Goal: Task Accomplishment & Management: Complete application form

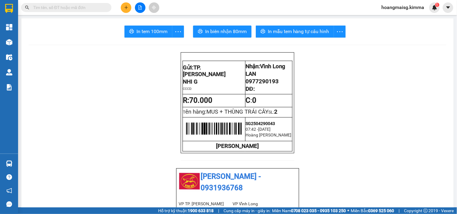
click at [123, 5] on button at bounding box center [126, 7] width 11 height 11
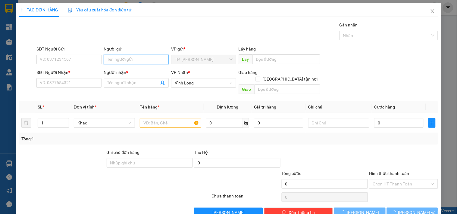
click at [129, 59] on input "Người gửi" at bounding box center [136, 60] width 65 height 10
click at [130, 62] on input "Người gửi" at bounding box center [136, 60] width 65 height 10
type input "bán"
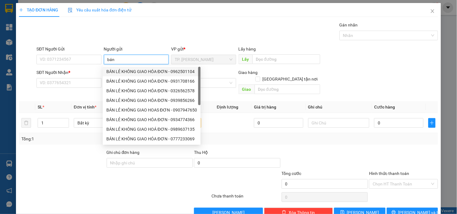
drag, startPoint x: 126, startPoint y: 70, endPoint x: 94, endPoint y: 65, distance: 33.1
click at [126, 70] on div "BÁN LẺ KHÔNG GIAO HÓA ĐƠN - 0962501104" at bounding box center [151, 71] width 91 height 7
type input "0962501104"
type input "BÁN LẺ KHÔNG GIAO HÓA ĐƠN"
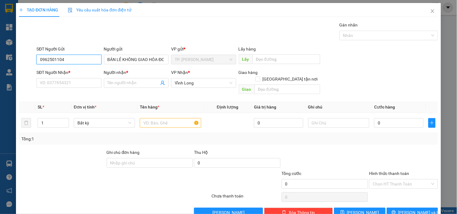
click at [86, 62] on input "0962501104" at bounding box center [68, 60] width 65 height 10
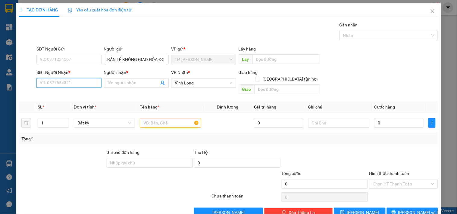
click at [95, 83] on input "SĐT Người Nhận *" at bounding box center [68, 83] width 65 height 10
click at [80, 95] on div "0944031212 - HUY" at bounding box center [68, 95] width 57 height 7
type input "0944031212"
type input "HUY"
type input "0944031212"
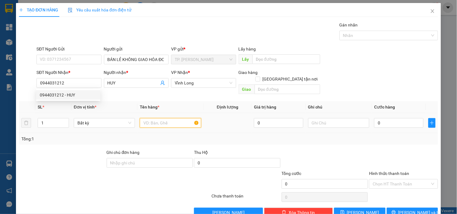
click at [166, 118] on input "text" at bounding box center [170, 123] width 61 height 10
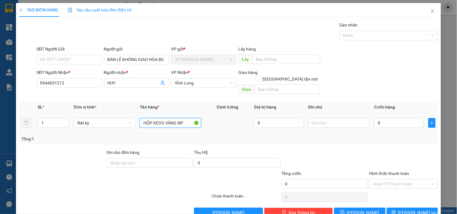
type input "HỘP KEOO VÀNG NP"
type input "TÍN"
type input "004"
type input "4"
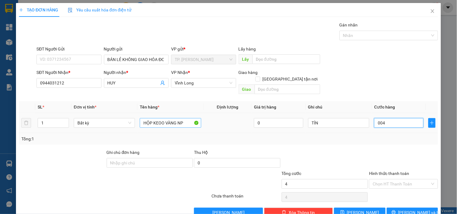
type input "0.040"
type input "40"
click at [398, 180] on input "Hình thức thanh toán" at bounding box center [400, 184] width 57 height 9
type input "40.000"
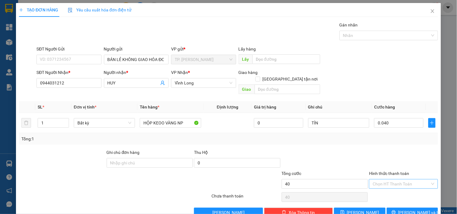
type input "40.000"
drag, startPoint x: 386, startPoint y: 187, endPoint x: 396, endPoint y: 198, distance: 15.3
click at [386, 188] on div "Tại văn phòng" at bounding box center [399, 189] width 61 height 7
type input "0"
click at [404, 200] on div "Transit Pickup Surcharge Ids Transit Deliver Surcharge Ids Transit Deliver Surc…" at bounding box center [228, 120] width 419 height 196
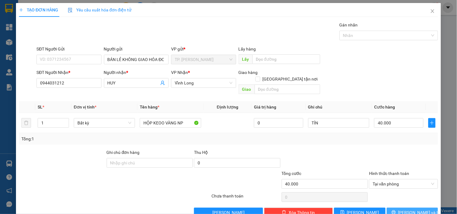
click at [406, 208] on button "[PERSON_NAME] và In" at bounding box center [411, 213] width 51 height 10
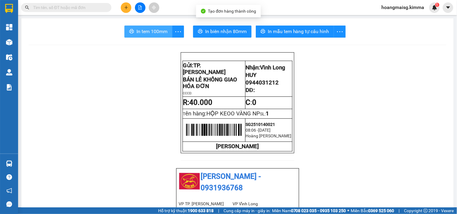
click at [166, 33] on button "In tem 100mm" at bounding box center [148, 32] width 48 height 12
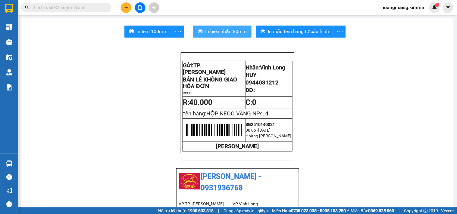
click at [229, 36] on button "In biên nhận 80mm" at bounding box center [222, 32] width 58 height 12
click at [127, 4] on button at bounding box center [126, 7] width 11 height 11
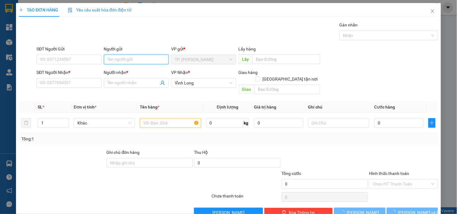
click at [150, 60] on input "Người gửi" at bounding box center [136, 60] width 65 height 10
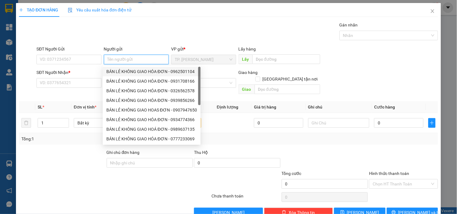
drag, startPoint x: 139, startPoint y: 70, endPoint x: 128, endPoint y: 67, distance: 11.7
click at [137, 68] on div "BÁN LẺ KHÔNG GIAO HÓA ĐƠN - 0962501104" at bounding box center [152, 72] width 98 height 10
type input "0962501104"
type input "BÁN LẺ KHÔNG GIAO HÓA ĐƠN"
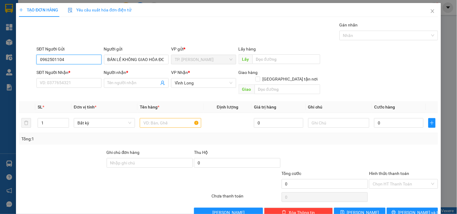
click at [89, 61] on input "0962501104" at bounding box center [68, 60] width 65 height 10
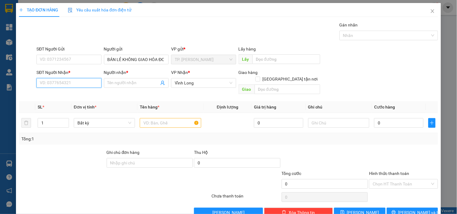
drag, startPoint x: 91, startPoint y: 86, endPoint x: 87, endPoint y: 74, distance: 12.9
click at [92, 86] on input "SĐT Người Nhận *" at bounding box center [68, 83] width 65 height 10
type input "2"
click at [79, 97] on div "0938852200 - CHỊ TÙNG" at bounding box center [73, 95] width 67 height 7
type input "0938852200"
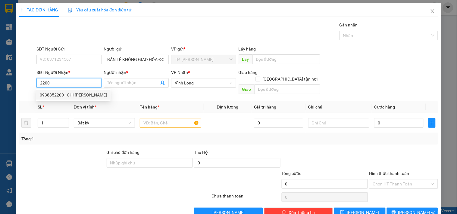
type input "CHỊ [PERSON_NAME]"
type input "0938852200"
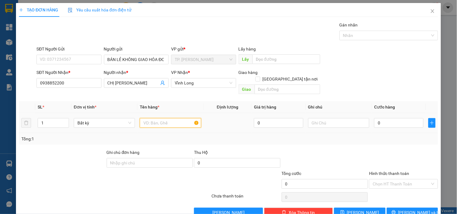
click at [166, 118] on input "text" at bounding box center [170, 123] width 61 height 10
type input "HOOPJ KEO VÀNG NP"
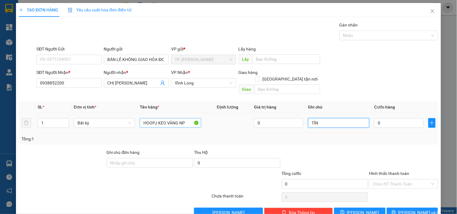
type input "TÍN"
type input "004"
type input "4"
type input "0.040"
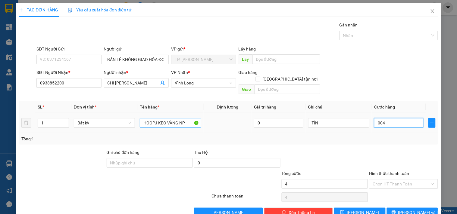
type input "40"
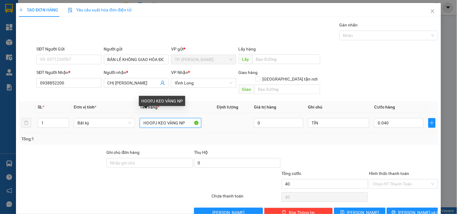
type input "40.000"
click at [154, 118] on input "HOOPJ KEO VÀNG NP" at bounding box center [170, 123] width 61 height 10
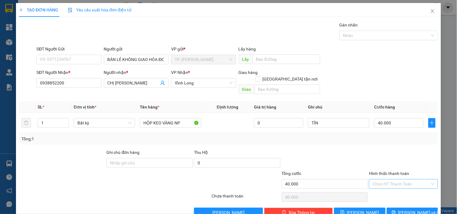
click at [402, 180] on input "Hình thức thanh toán" at bounding box center [400, 184] width 57 height 9
click at [396, 188] on div "Tại văn phòng" at bounding box center [399, 189] width 61 height 7
click at [412, 209] on span "[PERSON_NAME] và In" at bounding box center [419, 212] width 42 height 7
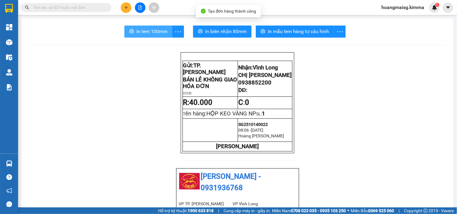
click at [149, 32] on span "In tem 100mm" at bounding box center [151, 32] width 31 height 8
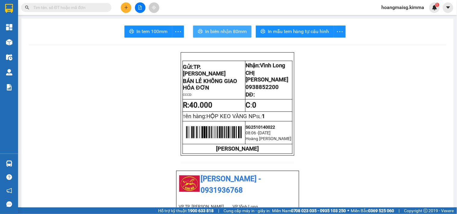
click at [214, 30] on span "In biên nhận 80mm" at bounding box center [226, 32] width 42 height 8
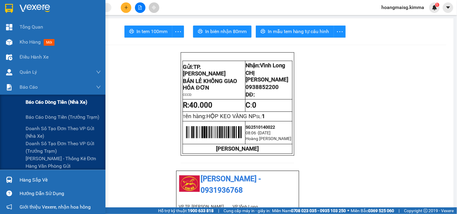
click at [48, 103] on span "Báo cáo dòng tiền (nhà xe)" at bounding box center [57, 102] width 62 height 8
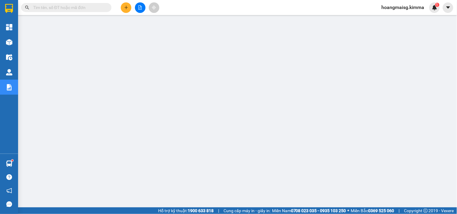
click at [92, 7] on input "text" at bounding box center [68, 7] width 71 height 7
paste input "SG2510130372"
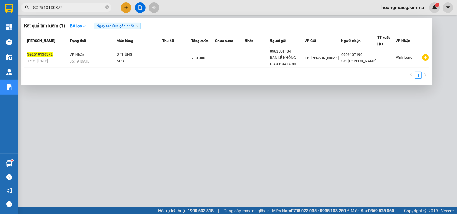
click at [214, 157] on div at bounding box center [228, 107] width 457 height 214
click at [73, 5] on input "SG2510130372" at bounding box center [68, 7] width 71 height 7
paste input "81"
type input "SG2510130381"
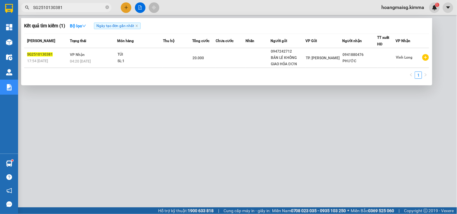
click at [125, 7] on div at bounding box center [228, 107] width 457 height 214
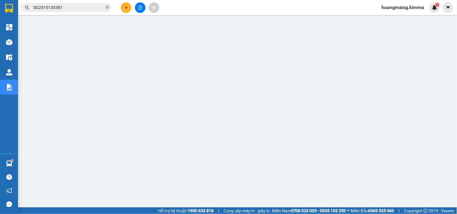
click at [125, 7] on icon "plus" at bounding box center [125, 7] width 3 height 0
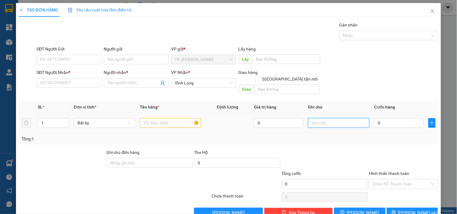
click at [317, 118] on input "text" at bounding box center [338, 123] width 61 height 10
type input "TÍN (3"
click at [430, 13] on icon "close" at bounding box center [432, 11] width 5 height 5
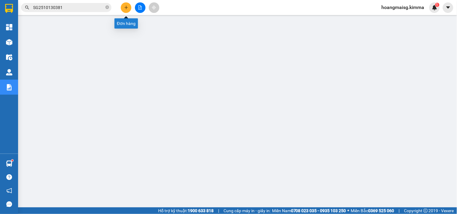
click at [128, 9] on button at bounding box center [126, 7] width 11 height 11
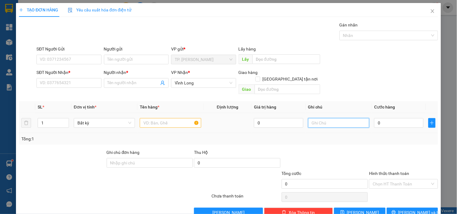
click at [343, 118] on input "text" at bounding box center [338, 123] width 61 height 10
type input "TÍN (3M870 NGÀY 13/10)"
click at [154, 119] on input "text" at bounding box center [170, 123] width 61 height 10
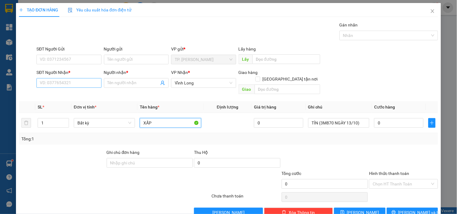
type input "XẤP"
click at [90, 81] on input "SĐT Người Nhận *" at bounding box center [68, 83] width 65 height 10
type input "0000000000"
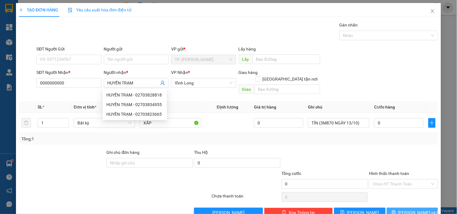
click at [426, 208] on button "[PERSON_NAME] và In" at bounding box center [411, 213] width 51 height 10
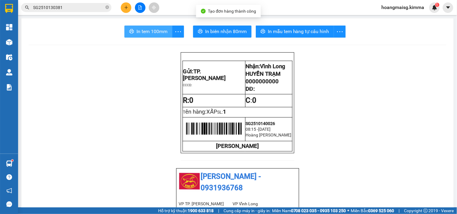
click at [147, 31] on span "In tem 100mm" at bounding box center [151, 32] width 31 height 8
click at [127, 5] on button at bounding box center [126, 7] width 11 height 11
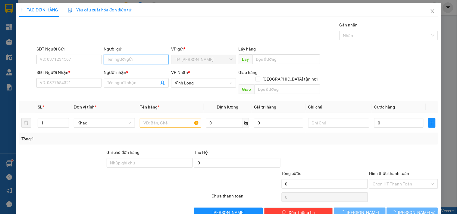
click at [121, 56] on input "Người gửi" at bounding box center [136, 60] width 65 height 10
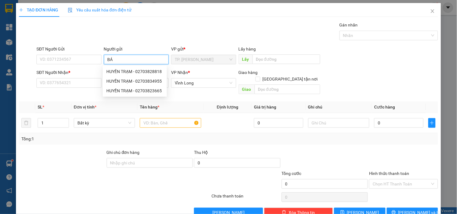
type input "BÁN"
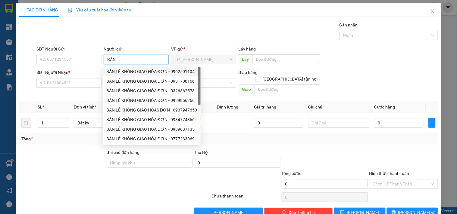
drag, startPoint x: 142, startPoint y: 69, endPoint x: 136, endPoint y: 68, distance: 6.7
click at [142, 69] on div "BÁN LẺ KHÔNG GIAO HÓA ĐƠN - 0962501104" at bounding box center [151, 71] width 91 height 7
type input "0962501104"
type input "BÁN LẺ KHÔNG GIAO HÓA ĐƠN"
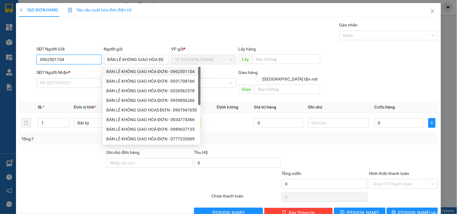
click at [73, 57] on input "0962501104" at bounding box center [68, 60] width 65 height 10
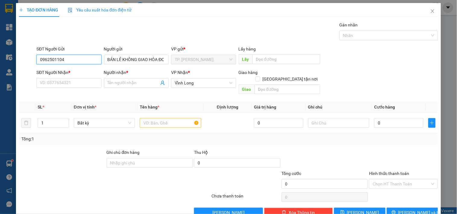
click at [73, 57] on input "0962501104" at bounding box center [68, 60] width 65 height 10
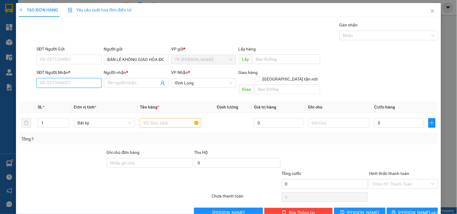
click at [81, 86] on input "SĐT Người Nhận *" at bounding box center [68, 83] width 65 height 10
type input "0915120606"
click at [82, 92] on div "0915120606 - LỘC SANH" at bounding box center [74, 95] width 68 height 7
type input "LỘC SANH"
type input "0915120606"
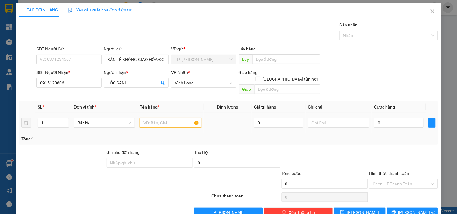
click at [167, 118] on input "text" at bounding box center [170, 123] width 61 height 10
type input "H"
type input "GFI"
click at [413, 209] on span "[PERSON_NAME] và In" at bounding box center [419, 212] width 42 height 7
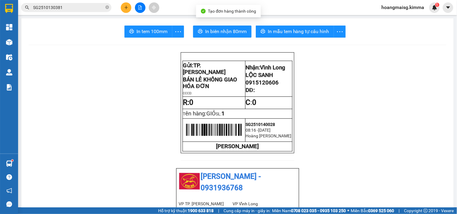
click at [152, 29] on span "In tem 100mm" at bounding box center [151, 32] width 31 height 8
click at [253, 86] on span "0915120606" at bounding box center [262, 82] width 33 height 7
click at [255, 84] on span "0915120606" at bounding box center [262, 82] width 33 height 7
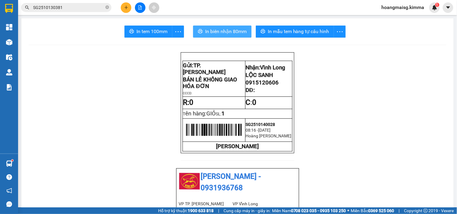
click at [215, 31] on span "In biên nhận 80mm" at bounding box center [226, 32] width 42 height 8
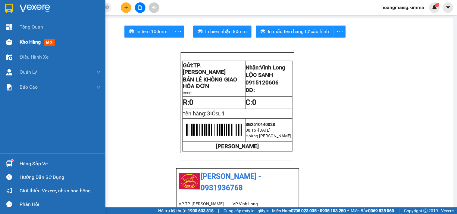
click at [13, 41] on div at bounding box center [9, 42] width 11 height 11
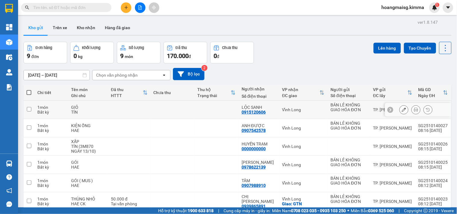
click at [401, 111] on icon at bounding box center [403, 110] width 4 height 4
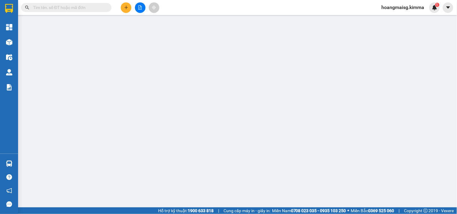
type input "BÁN LẺ KHÔNG GIAO HÓA ĐƠN"
type input "0915120606"
type input "LỘC SANH"
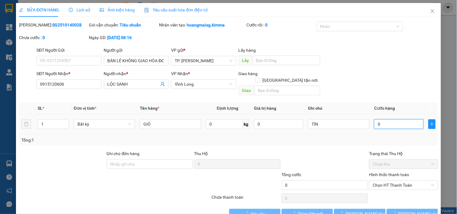
click at [390, 119] on input "0" at bounding box center [398, 124] width 49 height 10
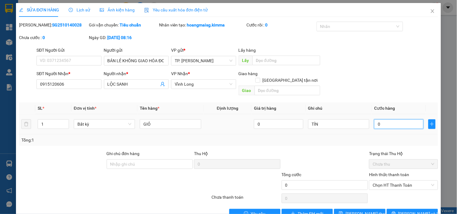
type input "0"
type input "4"
type input "004"
type input "40"
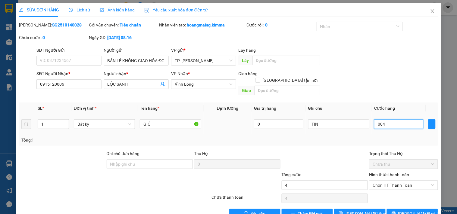
type input "40"
click at [396, 181] on span "Chọn HT Thanh Toán" at bounding box center [402, 185] width 61 height 9
type input "0.040"
type input "40.000"
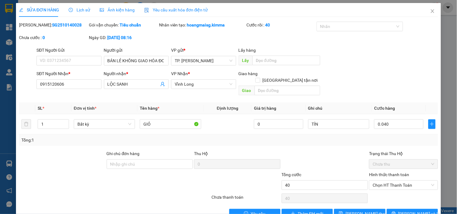
type input "40.000"
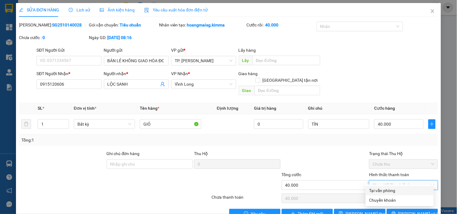
click at [387, 188] on div "Tại văn phòng" at bounding box center [399, 191] width 61 height 7
type input "0"
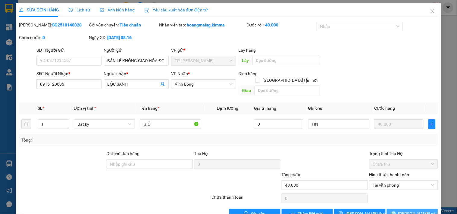
click at [400, 212] on button "[PERSON_NAME] và In" at bounding box center [411, 214] width 51 height 10
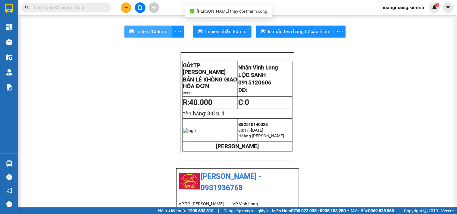
click at [163, 32] on span "In tem 100mm" at bounding box center [151, 32] width 31 height 8
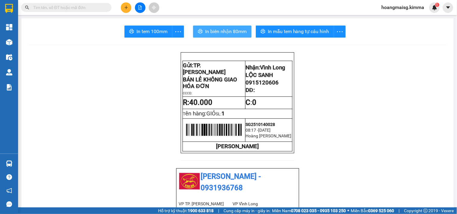
click at [222, 30] on span "In biên nhận 80mm" at bounding box center [226, 32] width 42 height 8
click at [78, 5] on input "text" at bounding box center [68, 7] width 71 height 7
paste input "0915120606"
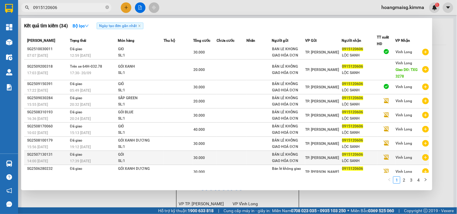
scroll to position [24, 0]
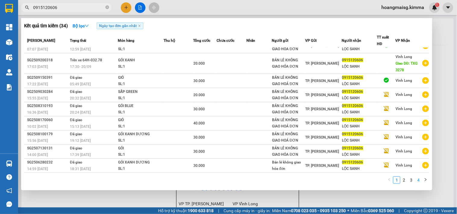
click at [417, 178] on link "4" at bounding box center [418, 180] width 7 height 7
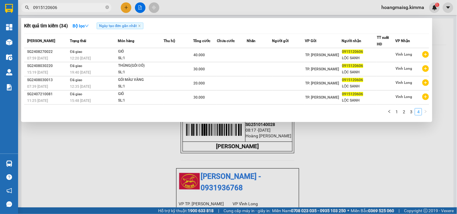
scroll to position [0, 0]
click at [412, 113] on link "3" at bounding box center [411, 112] width 7 height 7
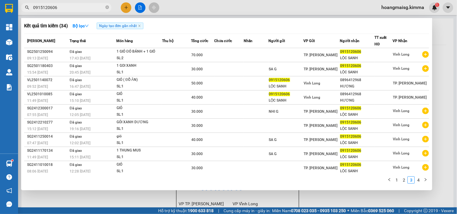
click at [91, 7] on input "0915120606" at bounding box center [68, 7] width 71 height 7
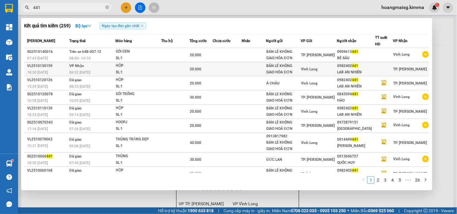
type input "441"
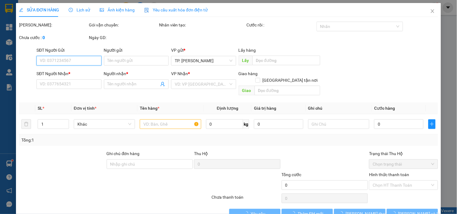
type input "BÁN LẺ KHÔNG GIAO HÓA ĐƠN"
type input "0982402441"
type input "LAB AN NHIÊN"
type input "20.000"
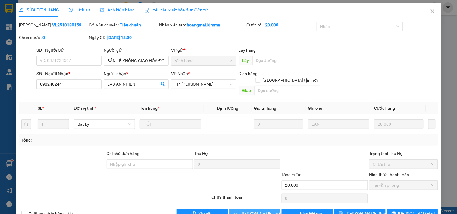
click at [257, 211] on span "[PERSON_NAME] và Giao hàng" at bounding box center [269, 214] width 58 height 7
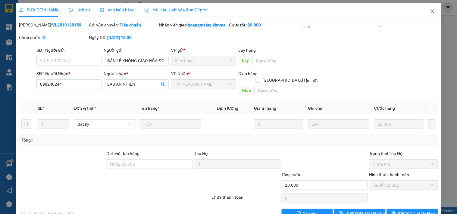
click at [430, 13] on icon "close" at bounding box center [432, 11] width 5 height 5
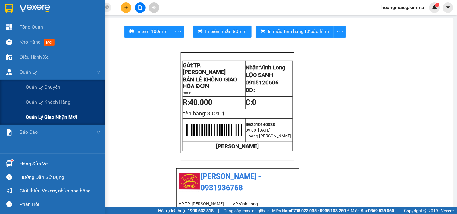
click at [39, 114] on span "Quản lý giao nhận mới" at bounding box center [51, 117] width 51 height 8
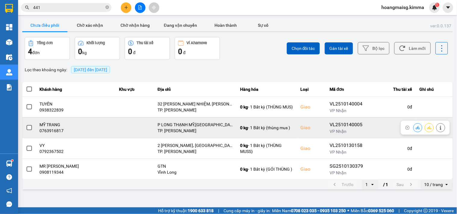
click at [441, 130] on button at bounding box center [440, 127] width 8 height 11
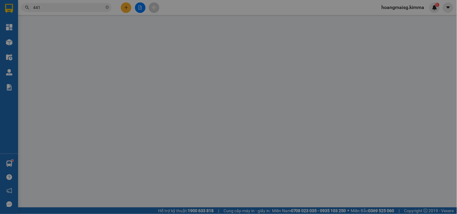
type input "0765952549"
type input "BÁN LẺ KHÔNG GIAO HÓA ĐƠN"
type input "0763916817"
type input "MỸ TRANG"
checkbox input "true"
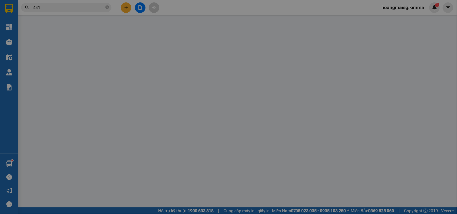
type input "P LONG THẠNH MỸ,[GEOGRAPHIC_DATA]"
type input "280.000"
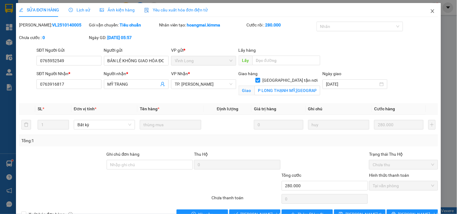
click at [430, 13] on icon "close" at bounding box center [432, 11] width 5 height 5
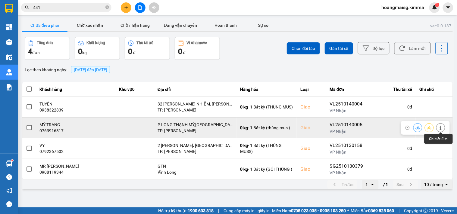
click at [439, 129] on icon at bounding box center [440, 128] width 4 height 4
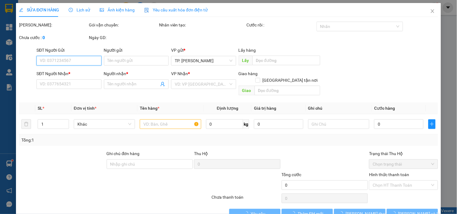
type input "0765952549"
type input "BÁN LẺ KHÔNG GIAO HÓA ĐƠN"
type input "0763916817"
type input "MỸ TRANG"
checkbox input "true"
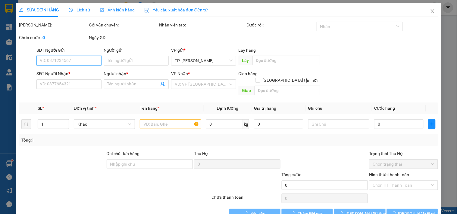
type input "P LONG THẠNH MỸ,[GEOGRAPHIC_DATA]"
type input "280.000"
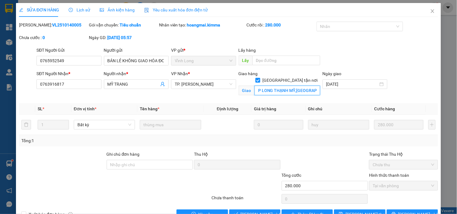
drag, startPoint x: 254, startPoint y: 83, endPoint x: 346, endPoint y: 110, distance: 95.6
click at [255, 86] on input "P LONG THẠNH MỸ,[GEOGRAPHIC_DATA]" at bounding box center [287, 91] width 66 height 10
click at [268, 86] on input "P LONG THẠNH MỸ,[GEOGRAPHIC_DATA]" at bounding box center [287, 91] width 66 height 10
click at [257, 86] on input "P LONG THẠNH MỸ,[GEOGRAPHIC_DATA]" at bounding box center [287, 91] width 66 height 10
click at [256, 86] on input "P LONG THẠNH MỸ,[GEOGRAPHIC_DATA]" at bounding box center [287, 91] width 66 height 10
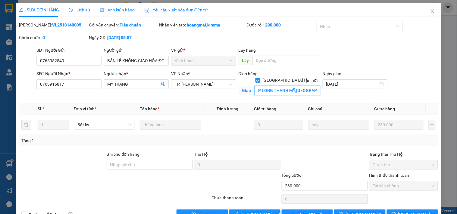
click at [254, 86] on input "P LONG THẠNH MỸ,[GEOGRAPHIC_DATA]" at bounding box center [287, 91] width 66 height 10
paste input "[GEOGRAPHIC_DATA]."
type input "[GEOGRAPHIC_DATA] PHƯỜNG [GEOGRAPHIC_DATA]"
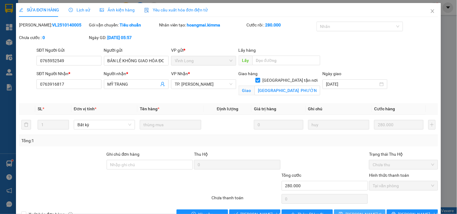
click at [361, 211] on button "[PERSON_NAME] thay đổi" at bounding box center [359, 215] width 51 height 10
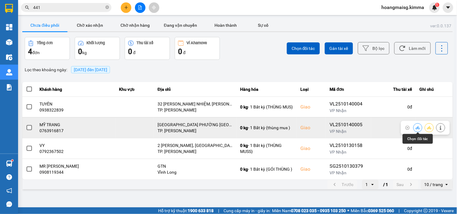
click at [418, 129] on icon at bounding box center [417, 127] width 4 height 3
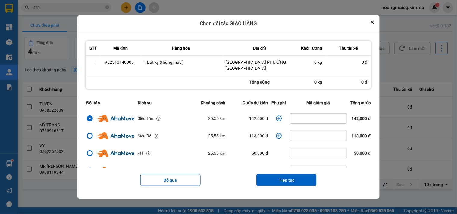
click at [277, 118] on icon "dialog" at bounding box center [279, 119] width 6 height 6
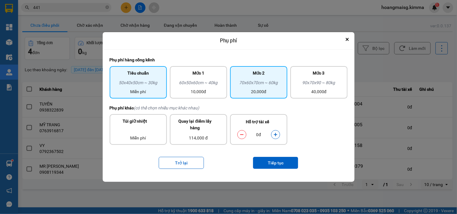
click at [266, 88] on div "20,000đ" at bounding box center [259, 91] width 50 height 7
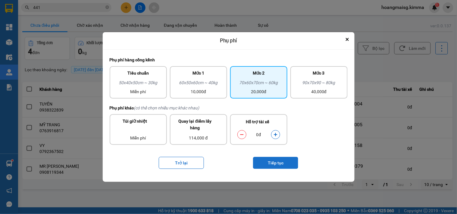
click at [275, 161] on button "Tiếp tục" at bounding box center [275, 163] width 45 height 12
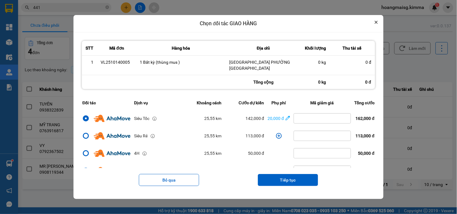
click at [377, 24] on button "Close" at bounding box center [375, 22] width 7 height 7
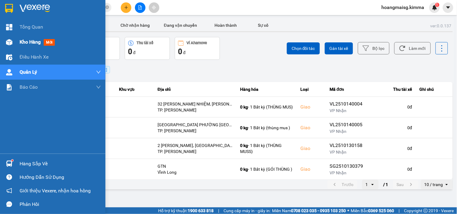
click at [8, 41] on img at bounding box center [9, 42] width 6 height 6
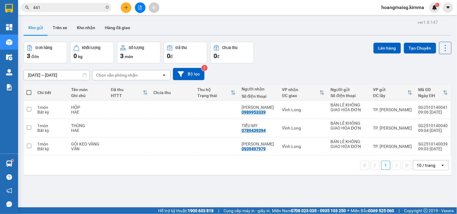
drag, startPoint x: 419, startPoint y: 166, endPoint x: 424, endPoint y: 166, distance: 4.6
click at [420, 166] on div "10 / trang" at bounding box center [426, 166] width 19 height 6
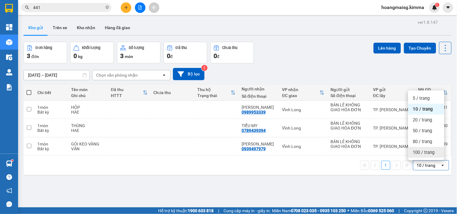
click at [429, 157] on div "100 / trang" at bounding box center [426, 152] width 36 height 11
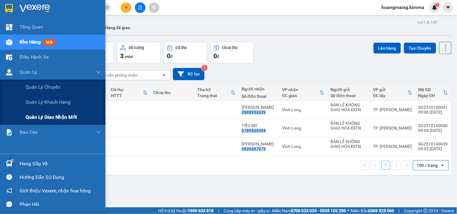
click at [34, 123] on div "Quản lý giao nhận mới" at bounding box center [63, 117] width 75 height 15
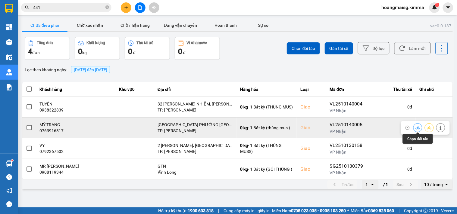
click at [416, 126] on icon at bounding box center [417, 128] width 4 height 4
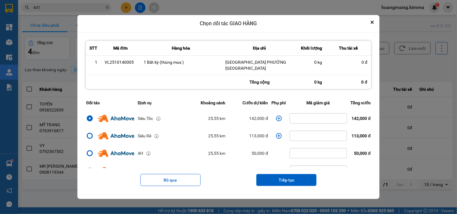
click at [376, 26] on button "Close" at bounding box center [371, 22] width 7 height 7
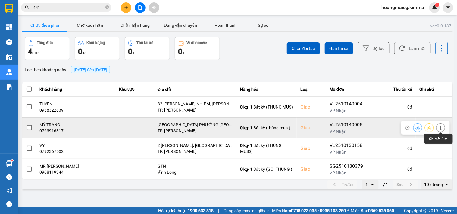
click at [441, 127] on icon at bounding box center [440, 128] width 4 height 4
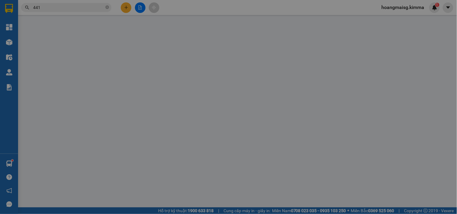
type input "0765952549"
type input "BÁN LẺ KHÔNG GIAO HÓA ĐƠN"
type input "0763916817"
type input "MỸ TRANG"
checkbox input "true"
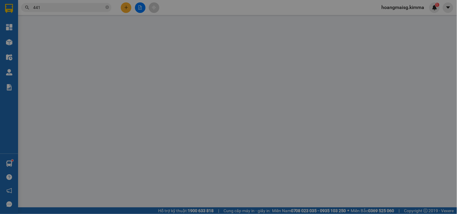
type input "[GEOGRAPHIC_DATA] PHƯỜNG [GEOGRAPHIC_DATA]"
type input "280.000"
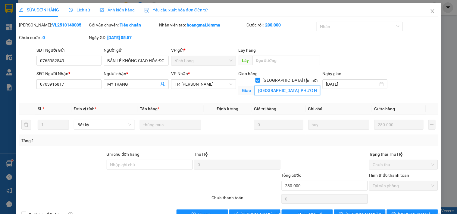
click at [255, 86] on input "[GEOGRAPHIC_DATA] PHƯỜNG [GEOGRAPHIC_DATA]" at bounding box center [287, 91] width 66 height 10
type input "TÒA A [GEOGRAPHIC_DATA] PHƯỜNG [GEOGRAPHIC_DATA]"
click at [355, 211] on span "[PERSON_NAME] thay đổi" at bounding box center [369, 214] width 48 height 7
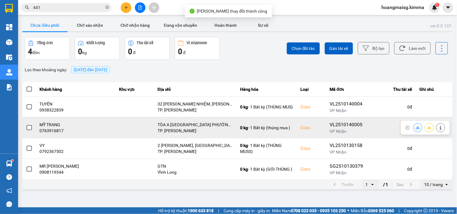
click at [418, 126] on icon at bounding box center [417, 128] width 4 height 4
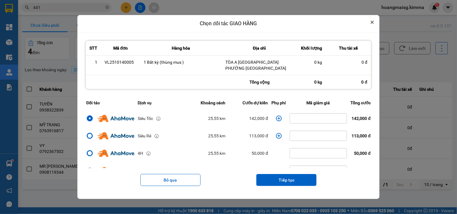
click at [373, 21] on icon "Close" at bounding box center [372, 22] width 2 height 2
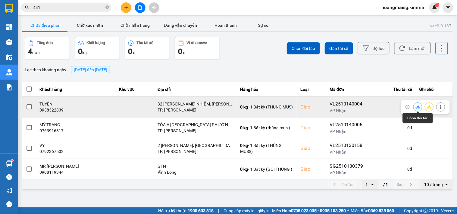
click at [417, 108] on icon at bounding box center [417, 106] width 4 height 3
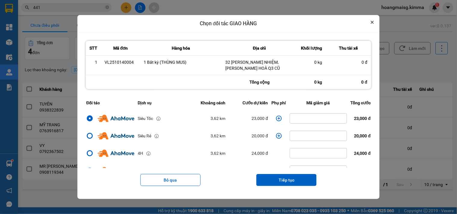
click at [374, 21] on icon "Close" at bounding box center [371, 22] width 3 height 3
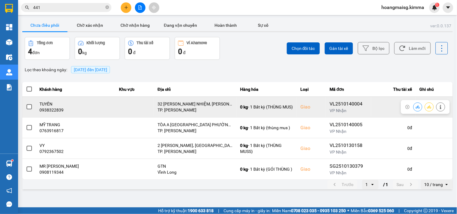
click at [441, 107] on icon at bounding box center [440, 107] width 2 height 4
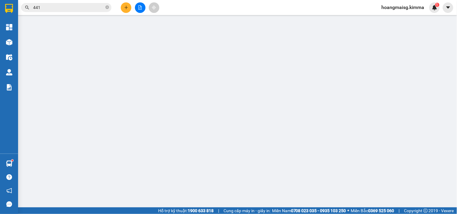
type input "0977650658"
type input "THU"
type input "0938322839"
type input "TUYÊN"
checkbox input "true"
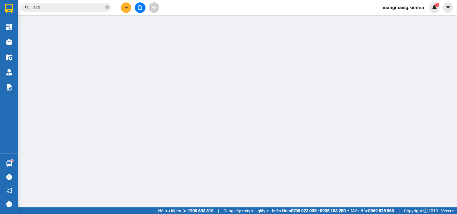
type input "32 [PERSON_NAME] NHIỆM, [PERSON_NAME] HOÀ Q3 CŨ"
type input "100.000"
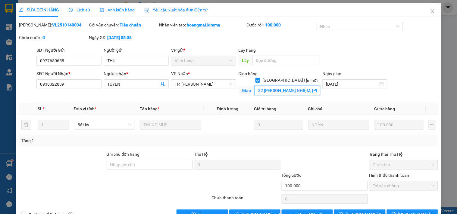
click at [310, 86] on input "32 [PERSON_NAME] NHIỆM, [PERSON_NAME] HOÀ Q3 CŨ" at bounding box center [287, 91] width 66 height 10
click at [317, 85] on div "Giao hàng Giao tận nơi Giao 32 [PERSON_NAME] NHIỆM, [PERSON_NAME] Q3 CŨ" at bounding box center [279, 84] width 84 height 28
click at [313, 86] on input "32 [PERSON_NAME] NHIỆM, [PERSON_NAME] HOÀ Q3 CŨ" at bounding box center [287, 91] width 66 height 10
click at [311, 87] on input "32 [PERSON_NAME] NHIỆM, [PERSON_NAME] HOÀ Q3 CŨ" at bounding box center [287, 91] width 66 height 10
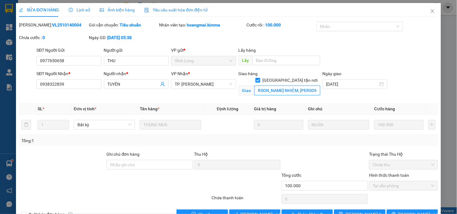
scroll to position [0, 11]
type input "32 [PERSON_NAME] NHIỆM, [PERSON_NAME]"
click at [367, 212] on span "[PERSON_NAME] thay đổi" at bounding box center [369, 214] width 48 height 7
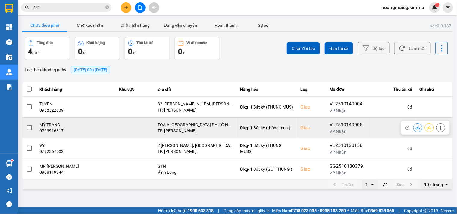
click at [414, 132] on div at bounding box center [429, 127] width 32 height 9
click at [415, 129] on icon at bounding box center [417, 128] width 4 height 4
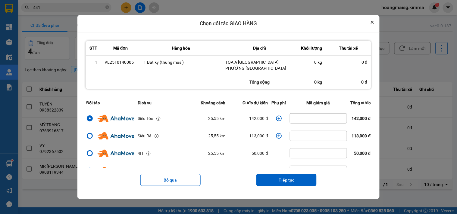
click at [374, 21] on button "Close" at bounding box center [371, 22] width 7 height 7
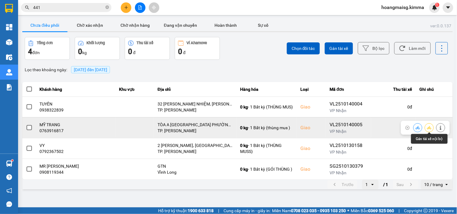
click at [438, 128] on button at bounding box center [440, 127] width 8 height 11
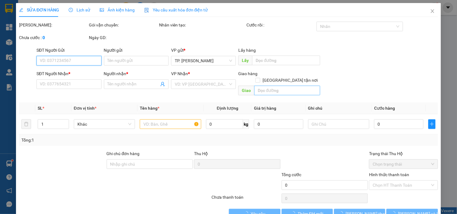
type input "0765952549"
type input "BÁN LẺ KHÔNG GIAO HÓA ĐƠN"
type input "0763916817"
type input "MỸ TRANG"
checkbox input "true"
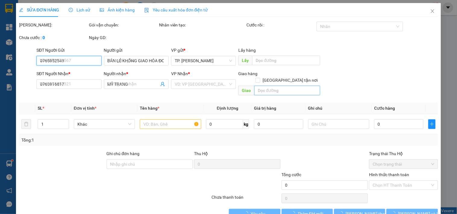
type input "TÒA A [GEOGRAPHIC_DATA] PHƯỜNG [GEOGRAPHIC_DATA]"
type input "280.000"
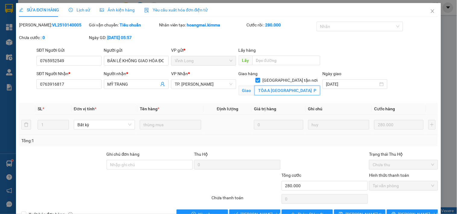
click at [293, 86] on input "TÒA A [GEOGRAPHIC_DATA] PHƯỜNG [GEOGRAPHIC_DATA]" at bounding box center [287, 91] width 66 height 10
click at [297, 86] on input "TÒA A [GEOGRAPHIC_DATA] PHƯỜNG [GEOGRAPHIC_DATA]" at bounding box center [287, 91] width 66 height 10
type input "TÒA A [GEOGRAPHIC_DATA], [GEOGRAPHIC_DATA], [GEOGRAPHIC_DATA]"
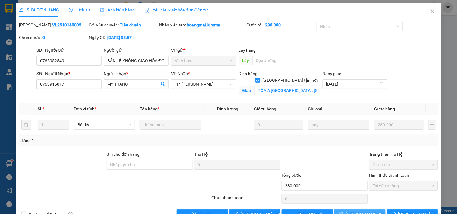
click at [372, 213] on button "[PERSON_NAME] thay đổi" at bounding box center [359, 215] width 51 height 10
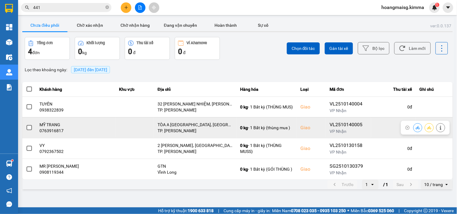
click at [443, 128] on button at bounding box center [440, 127] width 8 height 11
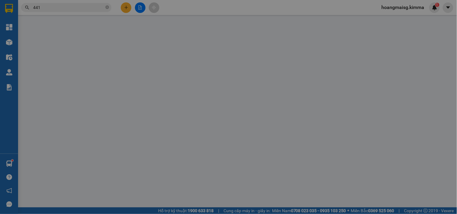
type input "0765952549"
type input "BÁN LẺ KHÔNG GIAO HÓA ĐƠN"
type input "0763916817"
type input "MỸ TRANG"
checkbox input "true"
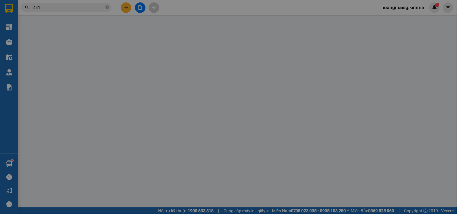
type input "TÒA A [GEOGRAPHIC_DATA], [GEOGRAPHIC_DATA], [GEOGRAPHIC_DATA]"
type input "280.000"
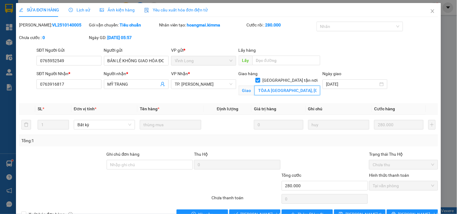
click at [268, 86] on input "TÒA A [GEOGRAPHIC_DATA], [GEOGRAPHIC_DATA], [GEOGRAPHIC_DATA]" at bounding box center [287, 91] width 66 height 10
click at [274, 92] on div "Giao hàng [GEOGRAPHIC_DATA] tận nơi Giao TÒA A [GEOGRAPHIC_DATA], [GEOGRAPHIC_D…" at bounding box center [279, 84] width 84 height 28
click at [266, 86] on input "TÒA A [GEOGRAPHIC_DATA], [GEOGRAPHIC_DATA], [GEOGRAPHIC_DATA]" at bounding box center [287, 91] width 66 height 10
click at [273, 86] on input "TÒA A, [GEOGRAPHIC_DATA], [GEOGRAPHIC_DATA], [GEOGRAPHIC_DATA]" at bounding box center [287, 91] width 66 height 10
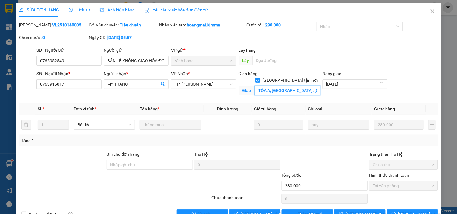
scroll to position [0, 1]
drag, startPoint x: 309, startPoint y: 82, endPoint x: 268, endPoint y: 87, distance: 41.2
click at [268, 87] on input "TÒA A, [GEOGRAPHIC_DATA], [GEOGRAPHIC_DATA], [GEOGRAPHIC_DATA]" at bounding box center [287, 91] width 66 height 10
paste input "[GEOGRAPHIC_DATA]"
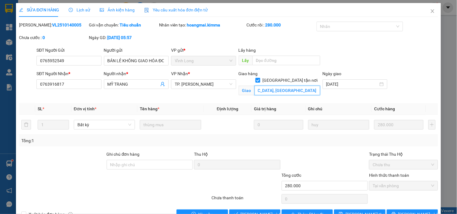
type input "TÒA A, [GEOGRAPHIC_DATA], [GEOGRAPHIC_DATA], [GEOGRAPHIC_DATA]"
click at [293, 102] on div "Total Paid Fee 280.000 Total UnPaid Fee 0 Cash Collection Total Fee Mã ĐH: VL25…" at bounding box center [228, 121] width 419 height 198
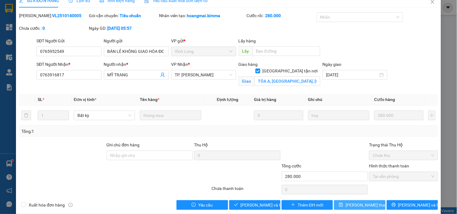
scroll to position [17, 0]
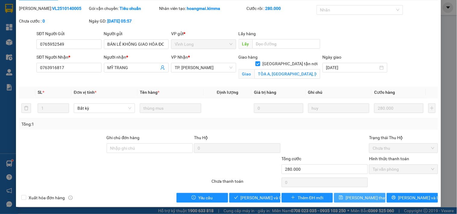
click at [350, 197] on span "[PERSON_NAME] thay đổi" at bounding box center [369, 198] width 48 height 7
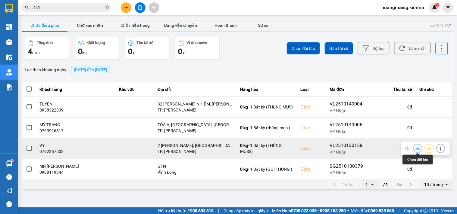
click at [414, 149] on button at bounding box center [417, 148] width 8 height 11
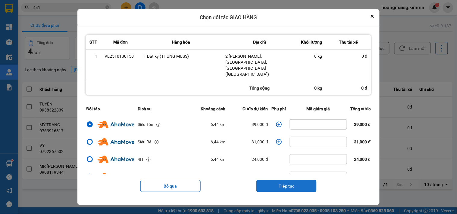
click at [298, 180] on button "Tiếp tục" at bounding box center [286, 186] width 60 height 12
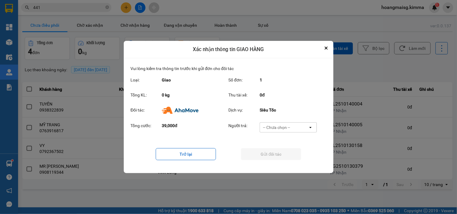
click at [288, 125] on div "-- Chưa chọn --" at bounding box center [276, 128] width 27 height 6
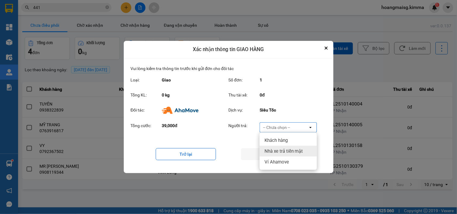
click at [288, 149] on span "Nhà xe trả tiền mặt" at bounding box center [283, 151] width 39 height 6
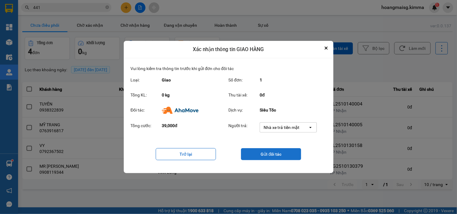
click at [287, 158] on button "Gửi đối tác" at bounding box center [271, 154] width 60 height 12
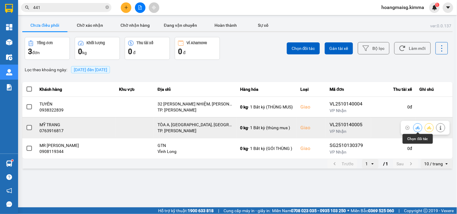
click at [417, 128] on icon at bounding box center [417, 128] width 4 height 4
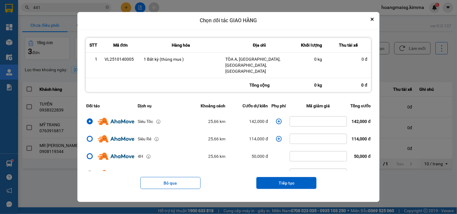
click at [276, 121] on icon "dialog" at bounding box center [279, 122] width 6 height 6
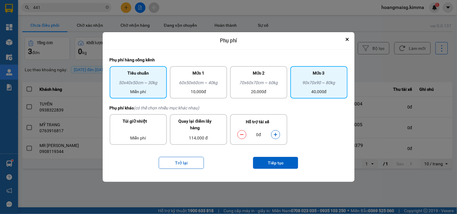
click at [315, 91] on div "40,000đ" at bounding box center [319, 91] width 50 height 7
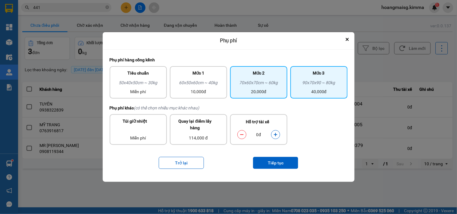
click at [250, 71] on div "Mức 2" at bounding box center [259, 75] width 50 height 10
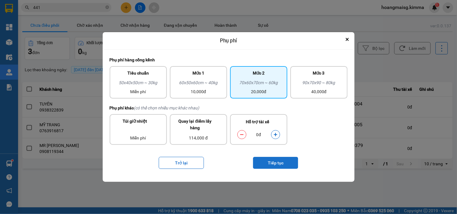
click at [282, 162] on button "Tiếp tục" at bounding box center [275, 163] width 45 height 12
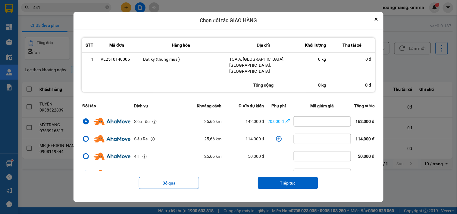
click at [145, 176] on div "Bỏ qua Tiếp tục" at bounding box center [228, 183] width 296 height 24
click at [146, 177] on div "Bỏ qua Tiếp tục" at bounding box center [228, 183] width 296 height 24
click at [151, 176] on div "Bỏ qua Tiếp tục" at bounding box center [228, 183] width 296 height 24
click at [153, 181] on button "Bỏ qua" at bounding box center [169, 183] width 60 height 12
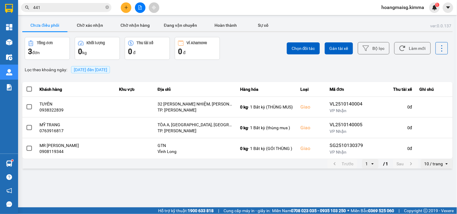
click at [60, 9] on input "441" at bounding box center [68, 7] width 71 height 7
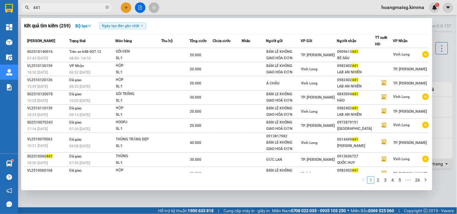
click at [60, 8] on input "441" at bounding box center [68, 7] width 71 height 7
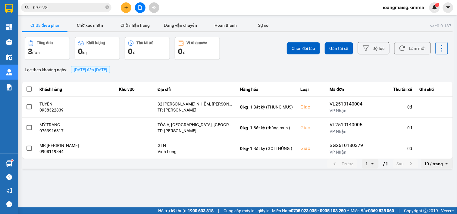
type input "097278"
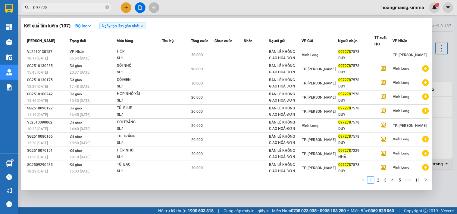
click at [93, 8] on input "097278" at bounding box center [68, 7] width 71 height 7
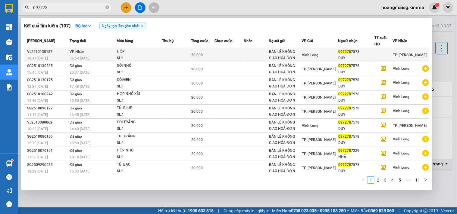
click at [124, 53] on div "HỘP" at bounding box center [139, 51] width 45 height 7
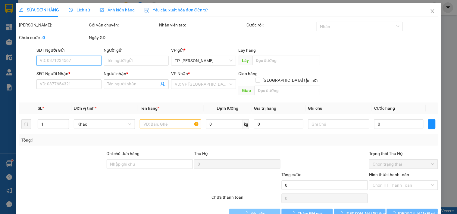
type input "BÁN LẺ KHÔNG GIAO HÓA ĐƠN"
type input "0972787578"
type input "DUY"
type input "30.000"
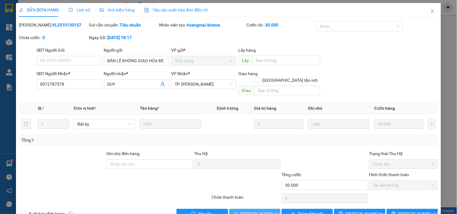
click at [255, 211] on span "[PERSON_NAME] và Giao hàng" at bounding box center [269, 214] width 58 height 7
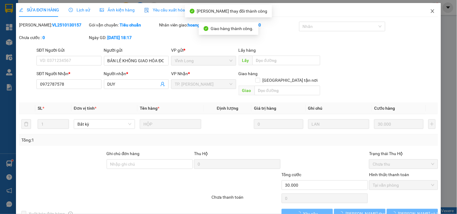
click at [430, 10] on icon "close" at bounding box center [432, 11] width 5 height 5
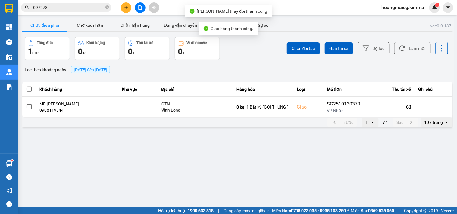
click at [98, 10] on input "097278" at bounding box center [68, 7] width 71 height 7
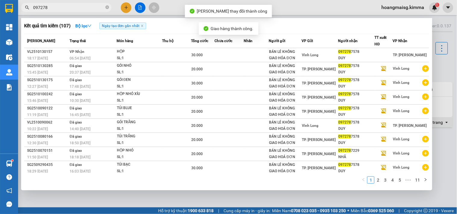
click at [98, 10] on input "097278" at bounding box center [68, 7] width 71 height 7
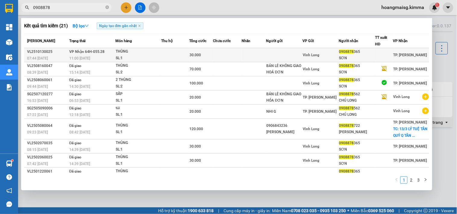
type input "0908878"
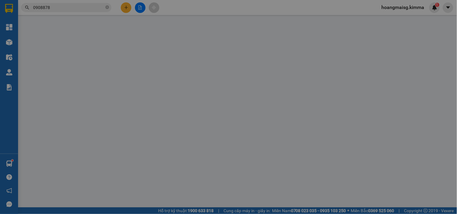
type input "0908878365"
type input "SƠN"
type input "30.000"
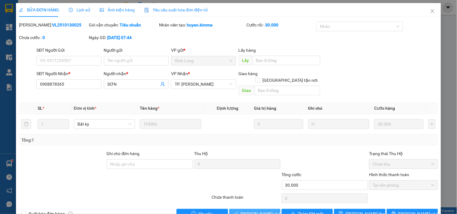
click at [243, 211] on span "[PERSON_NAME] và Giao hàng" at bounding box center [269, 214] width 58 height 7
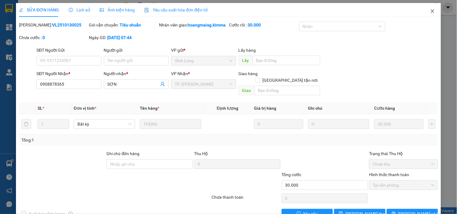
click at [431, 14] on span "Close" at bounding box center [432, 11] width 17 height 17
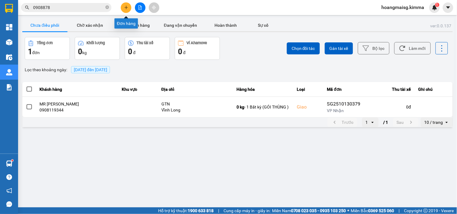
click at [125, 6] on icon "plus" at bounding box center [126, 7] width 4 height 4
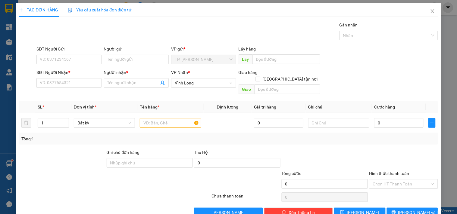
click at [86, 77] on div "SĐT Người Nhận *" at bounding box center [68, 73] width 65 height 9
click at [83, 83] on input "SĐT Người Nhận *" at bounding box center [68, 83] width 65 height 10
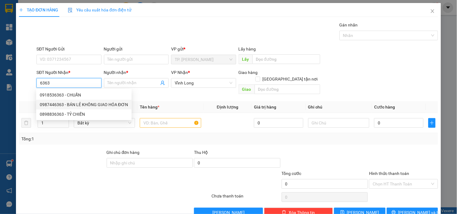
click at [79, 101] on div "0987446363 - BÁN LẺ KHÔNG GIAO HÓA ĐƠN" at bounding box center [83, 105] width 95 height 10
type input "0987446363"
type input "BÁN LẺ KHÔNG GIAO HÓA ĐƠN"
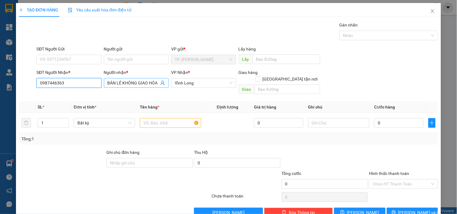
type input "0987446363"
click at [120, 84] on input "BÁN LẺ KHÔNG GIAO HÓA ĐƠN" at bounding box center [132, 83] width 51 height 7
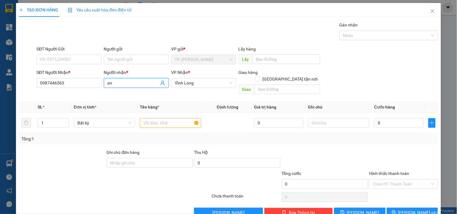
scroll to position [0, 0]
type input "anh phong"
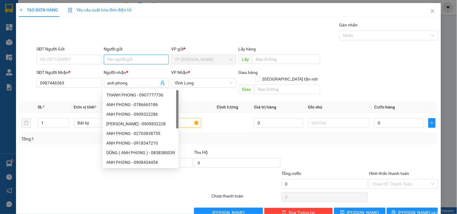
click at [133, 60] on input "Người gửi" at bounding box center [136, 60] width 65 height 10
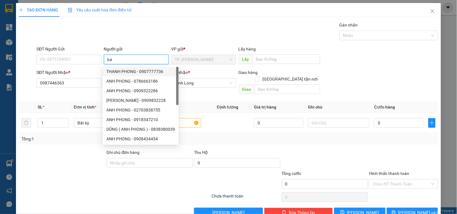
type input "bán"
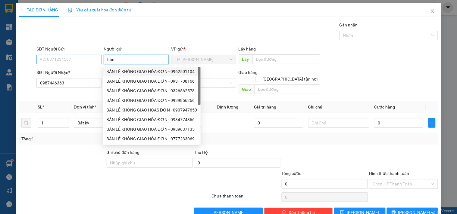
drag, startPoint x: 133, startPoint y: 73, endPoint x: 88, endPoint y: 63, distance: 45.5
click at [131, 73] on div "BÁN LẺ KHÔNG GIAO HÓA ĐƠN - 0962501104" at bounding box center [151, 71] width 91 height 7
type input "0962501104"
type input "BÁN LẺ KHÔNG GIAO HÓA ĐƠN"
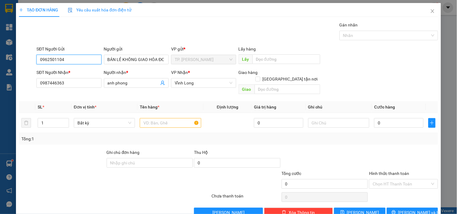
click at [79, 59] on input "0962501104" at bounding box center [68, 60] width 65 height 10
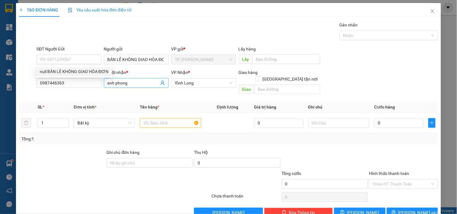
click at [125, 82] on input "anh phong" at bounding box center [132, 83] width 51 height 7
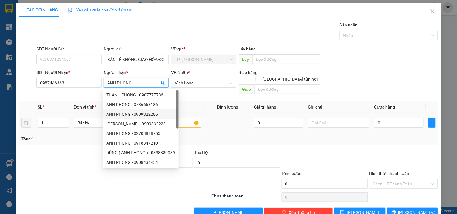
type input "ANH PHONG"
click at [190, 118] on input "text" at bounding box center [170, 123] width 61 height 10
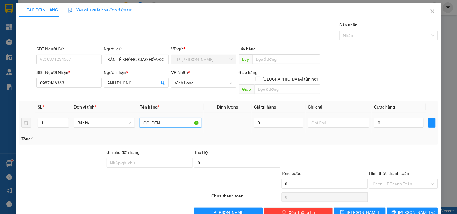
type input "GÓI ĐEN"
type input "TÍN"
click at [414, 209] on span "[PERSON_NAME] và In" at bounding box center [419, 212] width 42 height 7
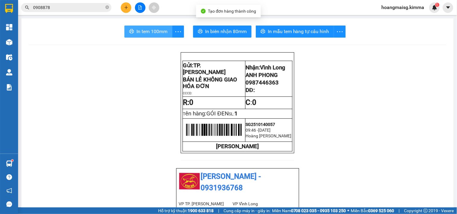
click at [140, 34] on span "In tem 100mm" at bounding box center [151, 32] width 31 height 8
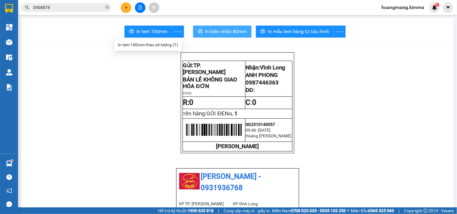
click at [236, 32] on span "In biên nhận 80mm" at bounding box center [226, 32] width 42 height 8
click at [127, 5] on icon "plus" at bounding box center [126, 7] width 4 height 4
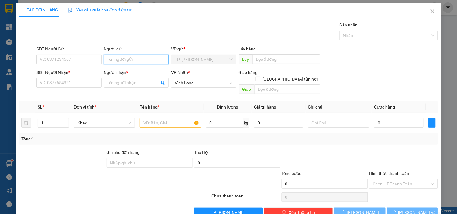
click at [127, 59] on input "Người gửi" at bounding box center [136, 60] width 65 height 10
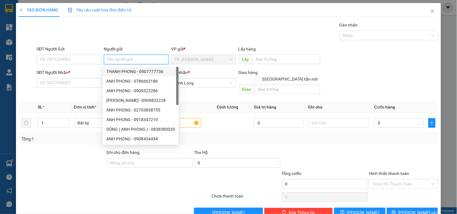
click at [129, 76] on div "THANH PHONG - 0907777736" at bounding box center [141, 72] width 76 height 10
type input "0907777736"
type input "[PERSON_NAME]"
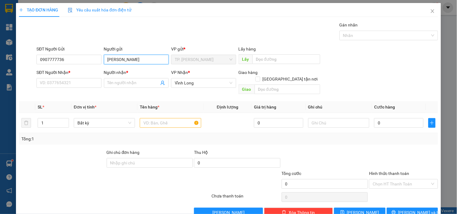
click at [137, 57] on input "[PERSON_NAME]" at bounding box center [136, 60] width 65 height 10
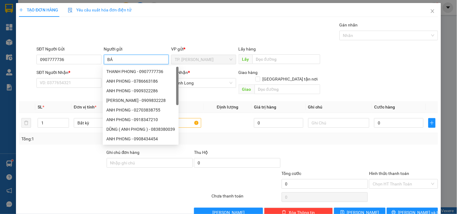
type input "BÁN"
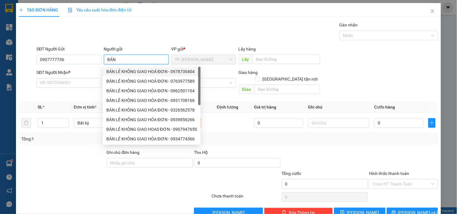
click at [130, 71] on div "BÁN LẺ KHÔNG GIAO HOÁ ĐƠN - 0978730404" at bounding box center [151, 71] width 91 height 7
type input "0978730404"
type input "BÁN LẺ KHÔNG GIAO HOÁ ĐƠN"
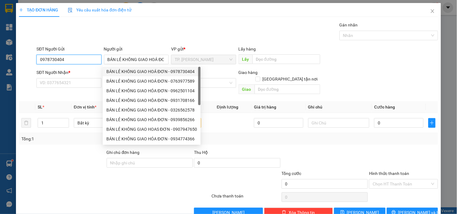
click at [76, 59] on input "0978730404" at bounding box center [68, 60] width 65 height 10
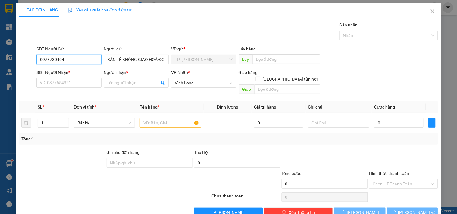
click at [76, 59] on input "0978730404" at bounding box center [68, 60] width 65 height 10
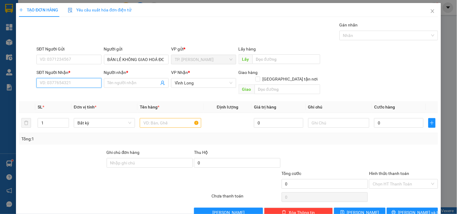
click at [73, 80] on input "SĐT Người Nhận *" at bounding box center [68, 83] width 65 height 10
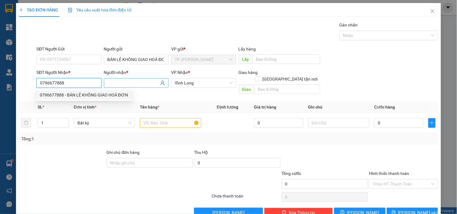
type input "0796677888"
click at [120, 87] on span at bounding box center [136, 83] width 65 height 10
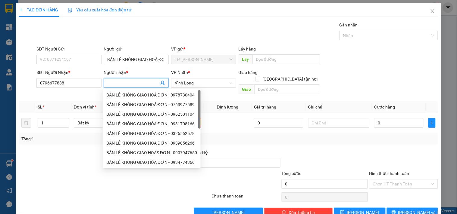
click at [127, 80] on input "Người nhận *" at bounding box center [132, 83] width 51 height 7
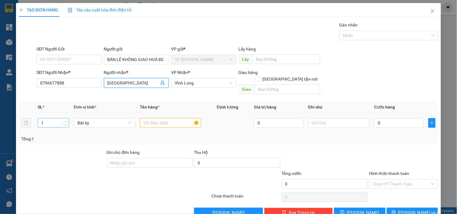
type input "[GEOGRAPHIC_DATA]"
type input "2"
click at [67, 119] on span "Increase Value" at bounding box center [65, 121] width 7 height 5
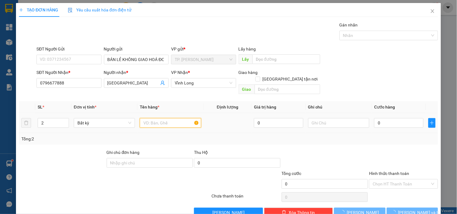
click at [145, 118] on input "text" at bounding box center [170, 123] width 61 height 10
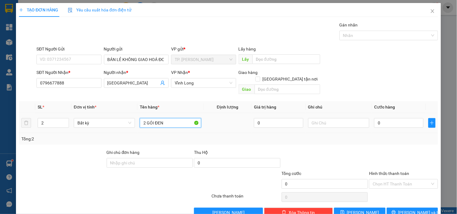
type input "2 GÓI ĐEN"
type input "TYINS"
drag, startPoint x: 313, startPoint y: 101, endPoint x: 335, endPoint y: 119, distance: 28.4
click at [315, 103] on th "Ghi chú" at bounding box center [338, 107] width 66 height 12
click at [335, 119] on input "TYINS" at bounding box center [338, 123] width 61 height 10
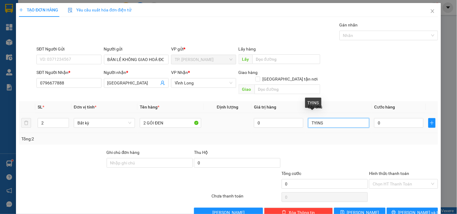
click at [335, 119] on input "TYINS" at bounding box center [338, 123] width 61 height 10
click at [332, 118] on input "TYINS" at bounding box center [338, 123] width 61 height 10
click at [333, 118] on input "TYINS" at bounding box center [338, 123] width 61 height 10
type input "TÍN"
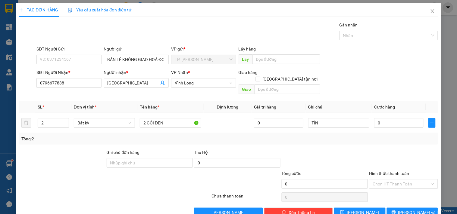
drag, startPoint x: 411, startPoint y: 197, endPoint x: 413, endPoint y: 201, distance: 4.7
click at [411, 197] on div "Transit Pickup Surcharge Ids Transit Deliver Surcharge Ids Transit Deliver Surc…" at bounding box center [228, 120] width 419 height 196
click at [414, 208] on button "[PERSON_NAME] và In" at bounding box center [411, 213] width 51 height 10
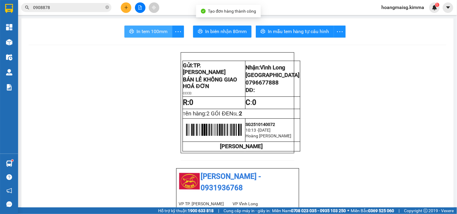
click at [156, 30] on span "In tem 100mm" at bounding box center [151, 32] width 31 height 8
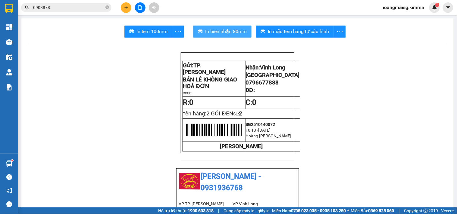
click at [218, 29] on span "In biên nhận 80mm" at bounding box center [226, 32] width 42 height 8
click at [125, 4] on button at bounding box center [126, 7] width 11 height 11
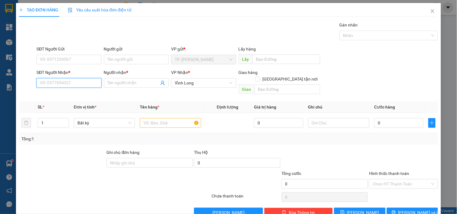
click at [88, 80] on input "SĐT Người Nhận *" at bounding box center [68, 83] width 65 height 10
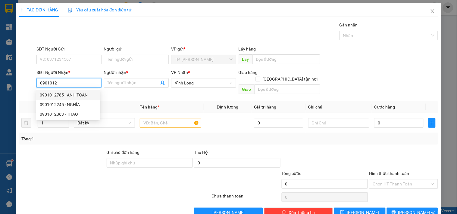
click at [70, 92] on div "0901012785 - ANH TOÀN" at bounding box center [68, 95] width 57 height 7
type input "0901012785"
type input "ANH TOÀN"
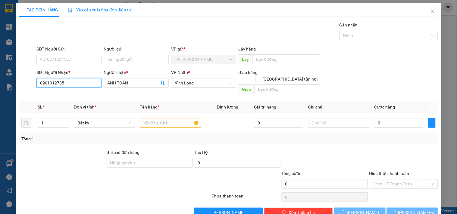
type input "0901012785"
click at [132, 54] on div "Người gửi" at bounding box center [136, 50] width 65 height 9
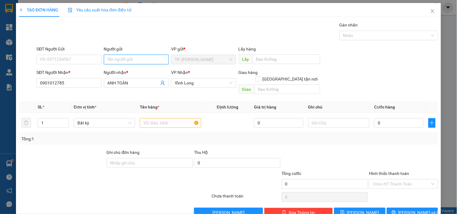
click at [133, 59] on input "Người gửi" at bounding box center [136, 60] width 65 height 10
type input "A"
type input "BA"
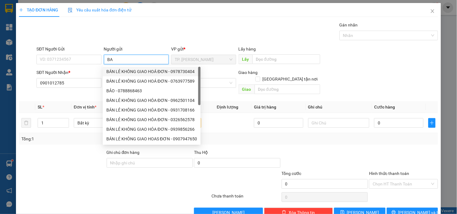
click at [135, 71] on div "BÁN LẺ KHÔNG GIAO HOÁ ĐƠN - 0978730404" at bounding box center [151, 71] width 91 height 7
type input "0978730404"
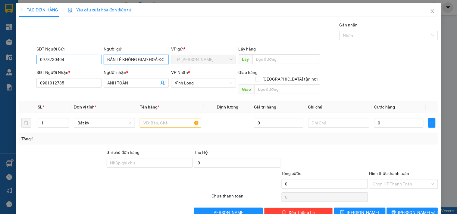
type input "BÁN LẺ KHÔNG GIAO HOÁ ĐƠN"
drag, startPoint x: 73, startPoint y: 58, endPoint x: 10, endPoint y: 49, distance: 64.4
click at [10, 49] on div "TẠO ĐƠN HÀNG Yêu cầu xuất hóa đơn điện tử Transit Pickup Surcharge Ids Transit …" at bounding box center [228, 107] width 457 height 214
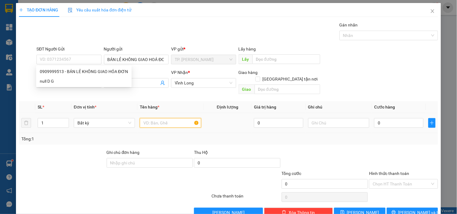
click at [168, 121] on input "text" at bounding box center [170, 123] width 61 height 10
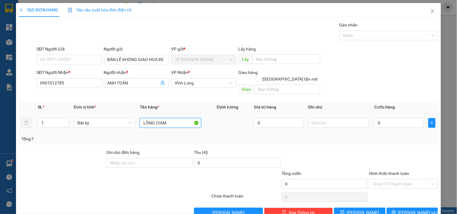
type input "LỒNG CHIM"
type input "NG"
click at [406, 209] on span "[PERSON_NAME] và In" at bounding box center [419, 212] width 42 height 7
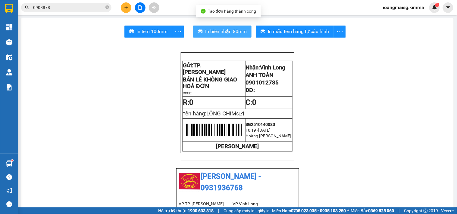
click at [222, 34] on span "In biên nhận 80mm" at bounding box center [226, 32] width 42 height 8
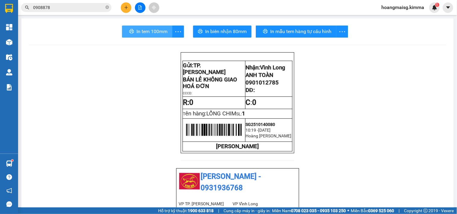
click at [150, 26] on button "In tem 100mm" at bounding box center [147, 32] width 50 height 12
click at [107, 8] on icon "close-circle" at bounding box center [107, 7] width 4 height 4
click at [94, 9] on input "text" at bounding box center [68, 7] width 71 height 7
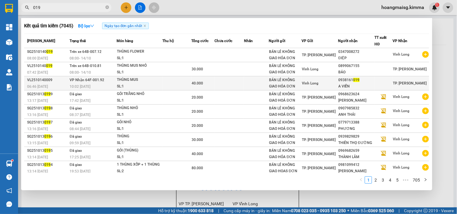
type input "019"
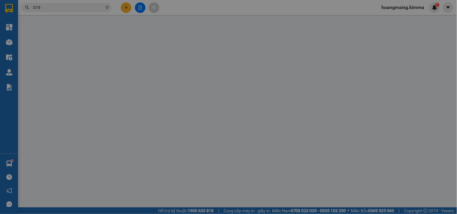
type input "BÁN LẺ KHÔNG GIAO HÓA ĐƠN"
type input "0938161019"
type input "A VIỄN"
type input "40.000"
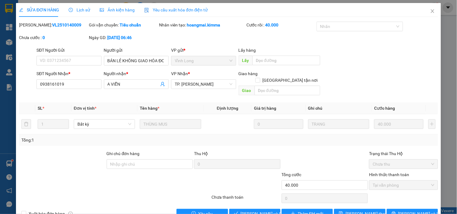
click at [266, 212] on div "SỬA ĐƠN HÀNG Lịch sử Ảnh kiện hàng Yêu cầu xuất hóa đơn điện tử Total Paid Fee …" at bounding box center [228, 113] width 425 height 220
click at [265, 211] on span "[PERSON_NAME] và Giao hàng" at bounding box center [269, 214] width 58 height 7
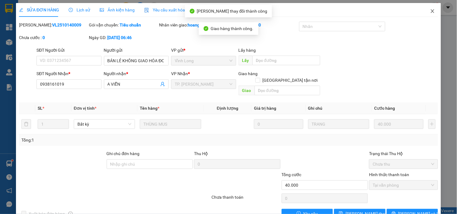
click at [430, 11] on icon "close" at bounding box center [432, 11] width 5 height 5
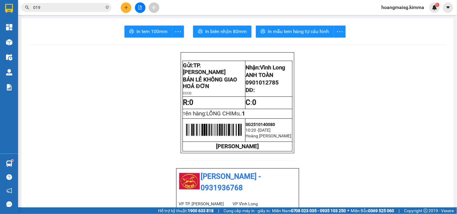
click at [126, 5] on icon "plus" at bounding box center [126, 7] width 4 height 4
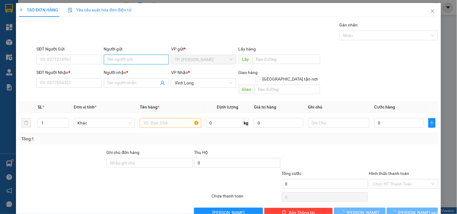
click at [112, 55] on input "Người gửi" at bounding box center [136, 60] width 65 height 10
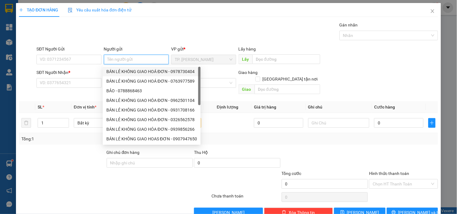
click at [113, 67] on div "BÁN LẺ KHÔNG GIAO HOÁ ĐƠN - 0978730404" at bounding box center [152, 72] width 98 height 10
type input "0978730404"
type input "BÁN LẺ KHÔNG GIAO HOÁ ĐƠN"
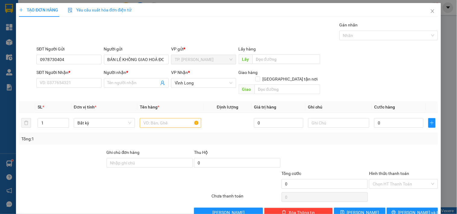
click at [62, 52] on div "SĐT Người Gửi" at bounding box center [68, 50] width 65 height 9
click at [70, 59] on input "0978730404" at bounding box center [68, 60] width 65 height 10
drag, startPoint x: 65, startPoint y: 85, endPoint x: 67, endPoint y: 76, distance: 9.9
click at [66, 85] on input "SĐT Người Nhận *" at bounding box center [68, 83] width 65 height 10
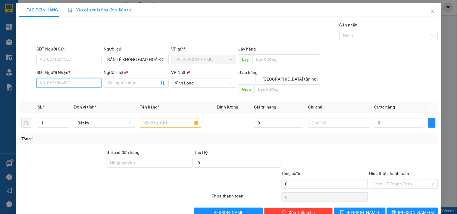
click at [69, 83] on input "SĐT Người Nhận *" at bounding box center [68, 83] width 65 height 10
click at [81, 95] on div "0919191918 - [PERSON_NAME]" at bounding box center [69, 95] width 59 height 7
type input "0919191918"
type input "[PERSON_NAME]"
type input "0919191918"
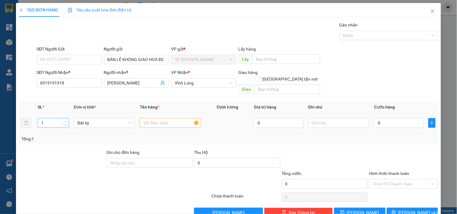
type input "2"
click at [62, 119] on span "Increase Value" at bounding box center [65, 121] width 7 height 5
click at [169, 118] on input "text" at bounding box center [170, 123] width 61 height 10
type input "1 TẤM DẸP + 1 BAO NHỎ"
type input "TÍN"
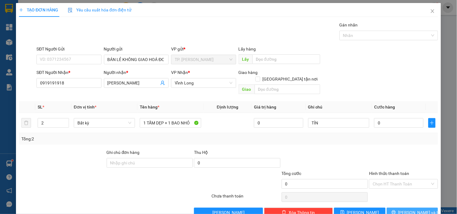
click at [421, 208] on button "[PERSON_NAME] và In" at bounding box center [411, 213] width 51 height 10
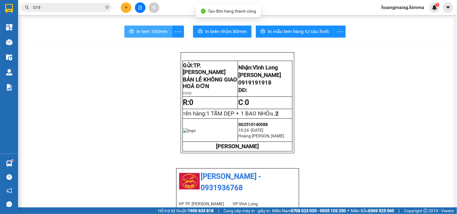
click at [153, 32] on span "In tem 100mm" at bounding box center [151, 32] width 31 height 8
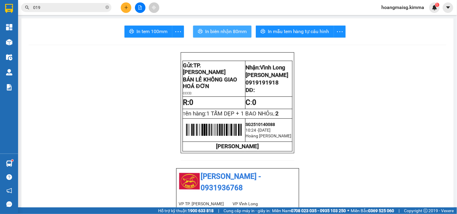
click at [228, 33] on span "In biên nhận 80mm" at bounding box center [226, 32] width 42 height 8
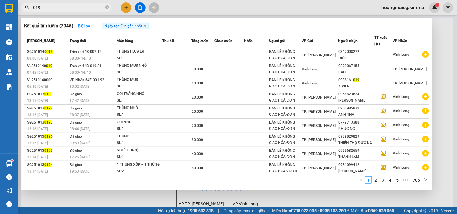
click at [108, 8] on icon "close-circle" at bounding box center [107, 7] width 4 height 4
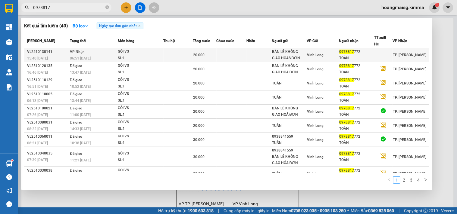
type input "0978817"
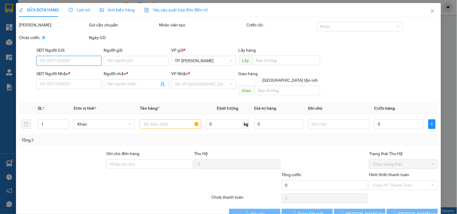
type input "BÁN LẺ KHÔNG GIAO HOAS ĐƠN"
type input "0978817772"
type input "TOÀN"
type input "20.000"
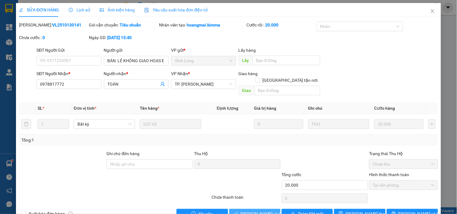
click at [247, 211] on span "[PERSON_NAME] và Giao hàng" at bounding box center [269, 214] width 58 height 7
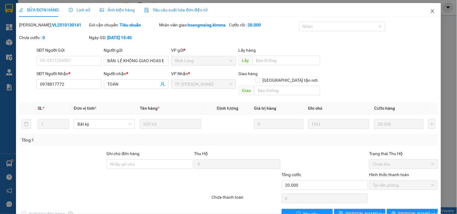
click at [430, 11] on icon "close" at bounding box center [431, 11] width 3 height 4
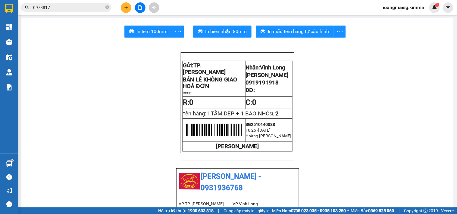
click at [105, 5] on span "0978817" at bounding box center [66, 7] width 90 height 9
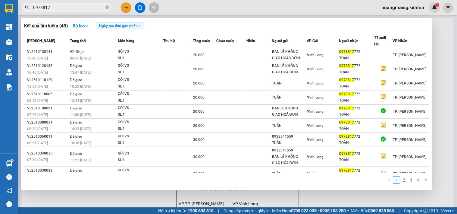
click at [109, 7] on span "0978817" at bounding box center [66, 7] width 90 height 9
click at [107, 7] on icon "close-circle" at bounding box center [107, 7] width 4 height 4
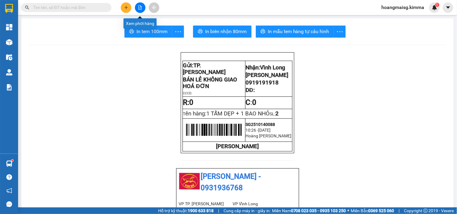
click at [128, 8] on icon "plus" at bounding box center [126, 7] width 4 height 4
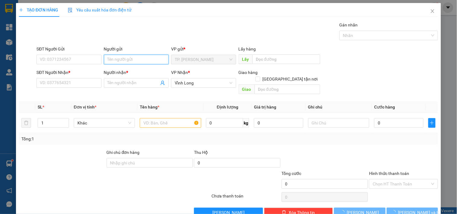
drag, startPoint x: 150, startPoint y: 63, endPoint x: 153, endPoint y: 63, distance: 3.9
click at [150, 64] on input "Người gửi" at bounding box center [136, 60] width 65 height 10
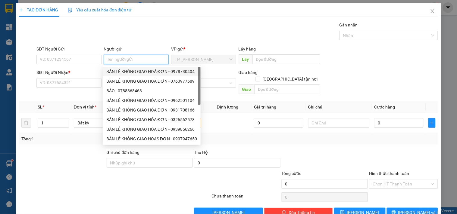
drag, startPoint x: 138, startPoint y: 71, endPoint x: 87, endPoint y: 63, distance: 51.7
click at [138, 70] on div "BÁN LẺ KHÔNG GIAO HOÁ ĐƠN - 0978730404" at bounding box center [151, 71] width 91 height 7
type input "0978730404"
type input "BÁN LẺ KHÔNG GIAO HOÁ ĐƠN"
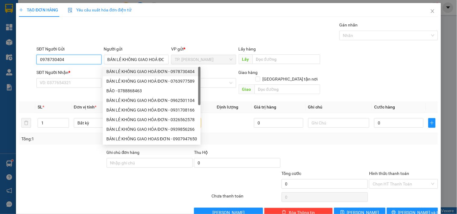
click at [82, 60] on input "0978730404" at bounding box center [68, 60] width 65 height 10
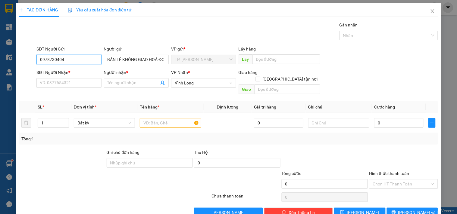
click at [82, 60] on input "0978730404" at bounding box center [68, 60] width 65 height 10
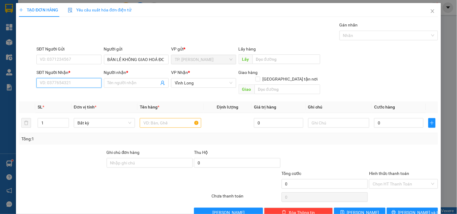
click at [80, 83] on input "SĐT Người Nhận *" at bounding box center [68, 83] width 65 height 10
click at [71, 98] on div "0913763627 - [GEOGRAPHIC_DATA]" at bounding box center [74, 95] width 68 height 7
type input "0913763627"
type input "ANH QUỐC"
type input "0913763627"
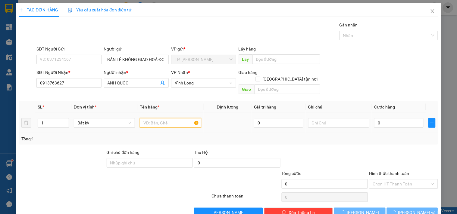
click at [188, 118] on input "text" at bounding box center [170, 123] width 61 height 10
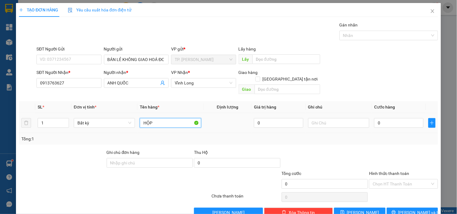
type input "HỘP"
type input "TÍN"
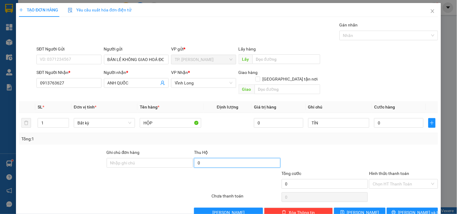
click at [246, 158] on input "0" at bounding box center [237, 163] width 86 height 10
click at [312, 151] on div at bounding box center [325, 159] width 88 height 21
type input "640.000"
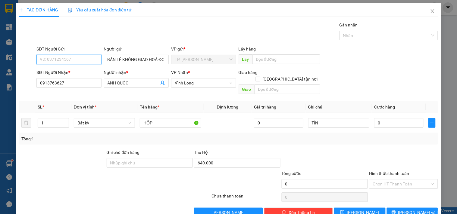
click at [72, 59] on input "SĐT Người Gửi" at bounding box center [68, 60] width 65 height 10
type input "0909834824"
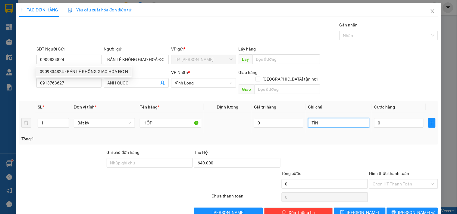
click at [332, 118] on input "TÍN" at bounding box center [338, 123] width 61 height 10
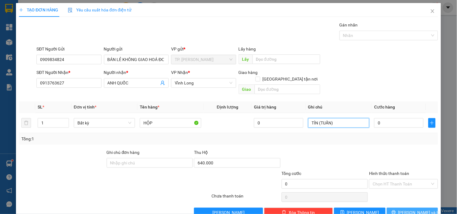
type input "TÍN (TUẤN)"
click at [416, 209] on span "[PERSON_NAME] và In" at bounding box center [419, 212] width 42 height 7
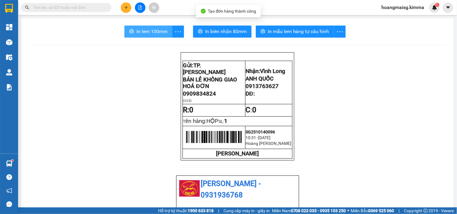
click at [137, 30] on span "In tem 100mm" at bounding box center [151, 32] width 31 height 8
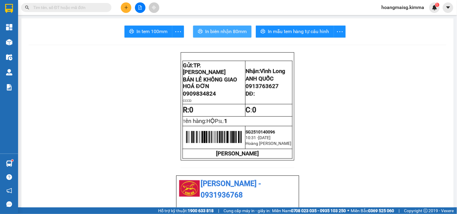
click at [235, 30] on span "In biên nhận 80mm" at bounding box center [226, 32] width 42 height 8
click at [126, 5] on button at bounding box center [126, 7] width 11 height 11
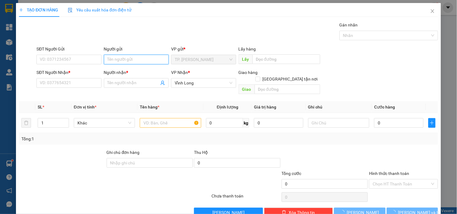
click at [124, 57] on input "Người gửi" at bounding box center [136, 60] width 65 height 10
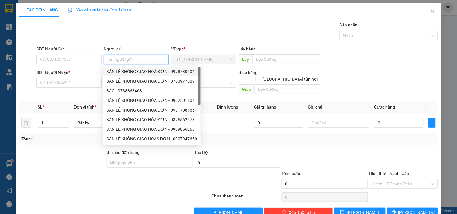
click at [122, 71] on div "BÁN LẺ KHÔNG GIAO HOÁ ĐƠN - 0978730404" at bounding box center [151, 71] width 91 height 7
type input "0978730404"
type input "BÁN LẺ KHÔNG GIAO HOÁ ĐƠN"
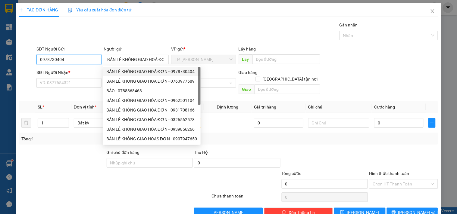
click at [77, 57] on input "0978730404" at bounding box center [68, 60] width 65 height 10
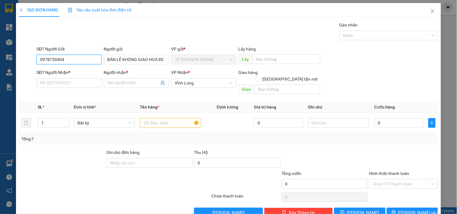
click at [77, 57] on input "0978730404" at bounding box center [68, 60] width 65 height 10
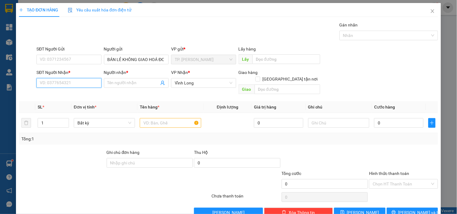
click at [65, 79] on input "SĐT Người Nhận *" at bounding box center [68, 83] width 65 height 10
type input "0789718045"
click at [67, 92] on div "0789718045 - BI" at bounding box center [68, 95] width 57 height 7
type input "BI"
type input "0789718045"
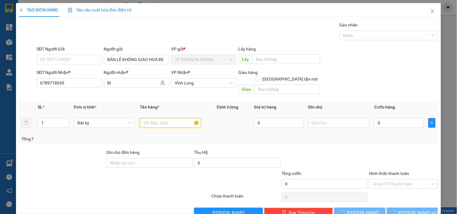
click at [157, 120] on input "text" at bounding box center [170, 123] width 61 height 10
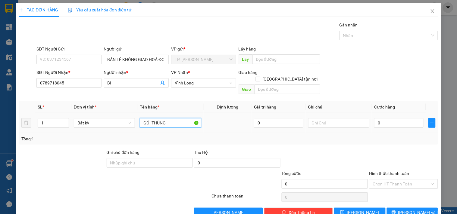
type input "GÓI THÙNG"
type input "TÍN"
click at [402, 208] on button "[PERSON_NAME] và In" at bounding box center [411, 213] width 51 height 10
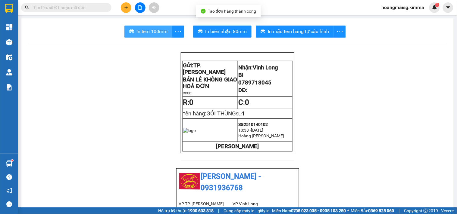
click at [147, 33] on span "In tem 100mm" at bounding box center [151, 32] width 31 height 8
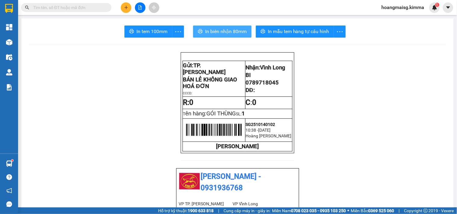
click at [218, 34] on span "In biên nhận 80mm" at bounding box center [226, 32] width 42 height 8
click at [88, 7] on input "text" at bounding box center [68, 7] width 71 height 7
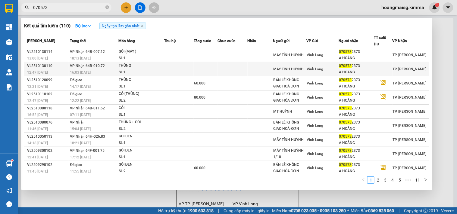
type input "070573"
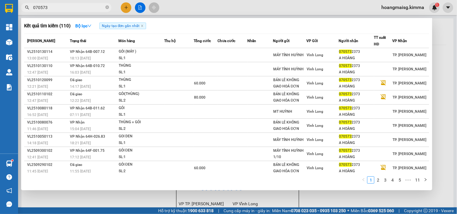
click at [149, 64] on div "THÙNG" at bounding box center [141, 66] width 45 height 7
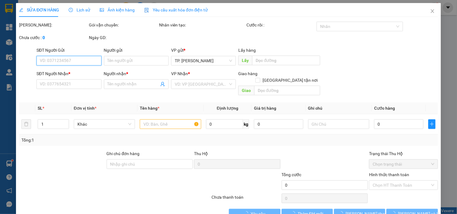
type input "MÁY TÍNH HUỲNH"
type input "0705732373"
type input "A HOÀNG"
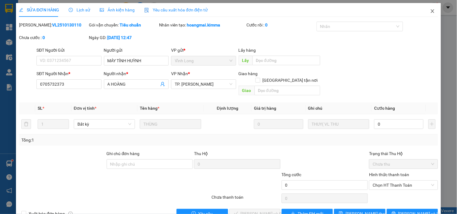
click at [430, 10] on icon "close" at bounding box center [431, 11] width 3 height 4
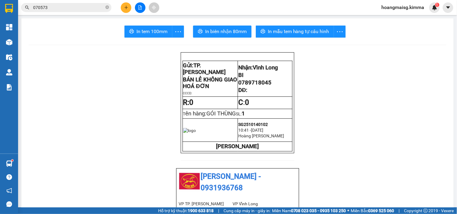
click at [91, 11] on span "070573" at bounding box center [66, 7] width 90 height 9
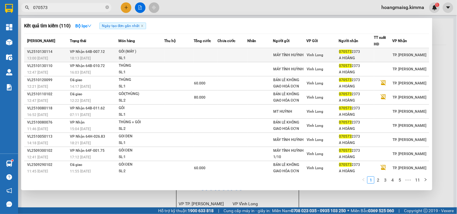
click at [119, 54] on div "GÓI (MÁY )" at bounding box center [141, 51] width 45 height 7
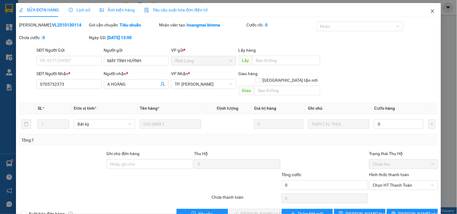
click at [432, 12] on span "Close" at bounding box center [432, 11] width 17 height 17
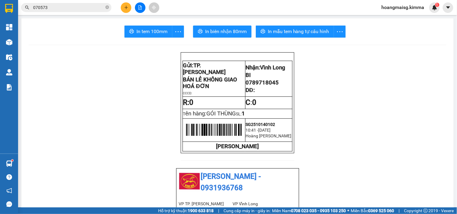
drag, startPoint x: 418, startPoint y: 101, endPoint x: 416, endPoint y: 105, distance: 5.3
click at [79, 1] on div "Kết quả tìm kiếm ( 110 ) Bộ lọc Ngày tạo đơn gần nhất Mã ĐH Trạng thái Món hàng…" at bounding box center [228, 7] width 457 height 15
click at [101, 9] on input "070573" at bounding box center [68, 7] width 71 height 7
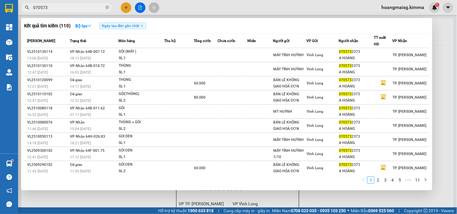
click at [101, 9] on input "070573" at bounding box center [68, 7] width 71 height 7
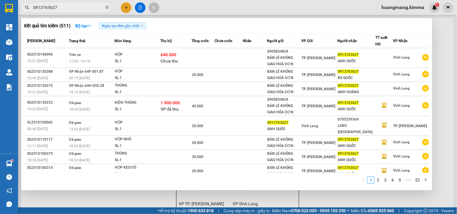
type input "0913763627"
click at [439, 59] on div at bounding box center [228, 107] width 457 height 214
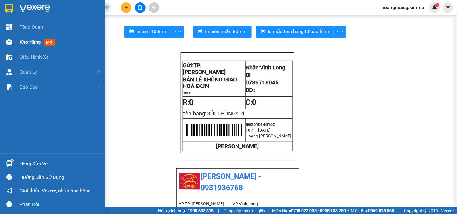
click at [9, 39] on img at bounding box center [9, 42] width 6 height 6
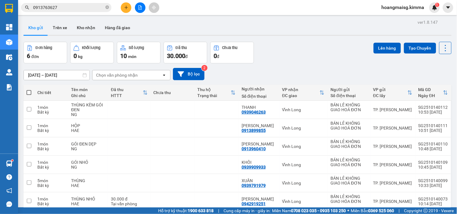
click at [143, 9] on button at bounding box center [140, 7] width 11 height 11
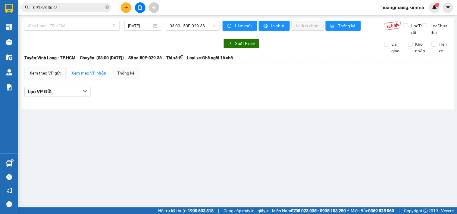
drag, startPoint x: 75, startPoint y: 23, endPoint x: 58, endPoint y: 50, distance: 31.5
click at [74, 24] on span "Vĩnh Long - TP.HCM" at bounding box center [72, 25] width 88 height 9
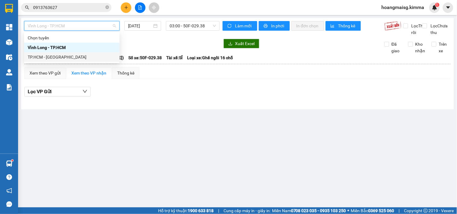
click at [56, 55] on div "TP.HCM - [GEOGRAPHIC_DATA]" at bounding box center [72, 57] width 88 height 7
type input "[DATE]"
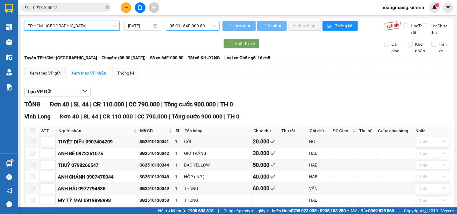
click at [179, 24] on span "05:00 - 64F-000.80" at bounding box center [192, 25] width 46 height 9
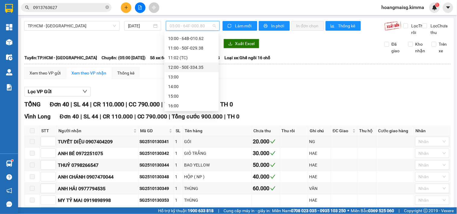
scroll to position [33, 0]
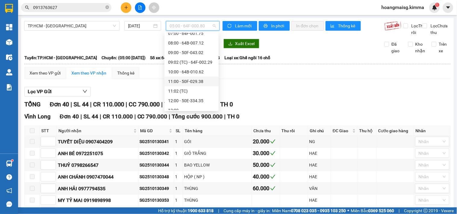
click at [193, 82] on div "11:00 - 50F-029.38" at bounding box center [191, 81] width 47 height 7
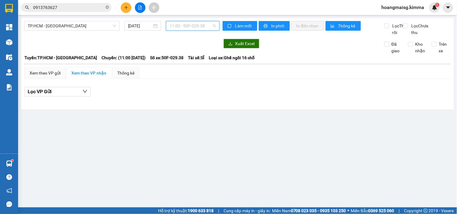
drag, startPoint x: 182, startPoint y: 22, endPoint x: 182, endPoint y: 47, distance: 25.0
click at [182, 23] on span "11:00 - 50F-029.38" at bounding box center [192, 25] width 46 height 9
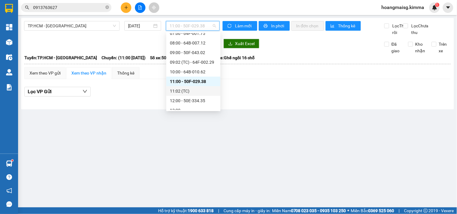
click at [182, 88] on div "11:02 (TC)" at bounding box center [193, 91] width 47 height 7
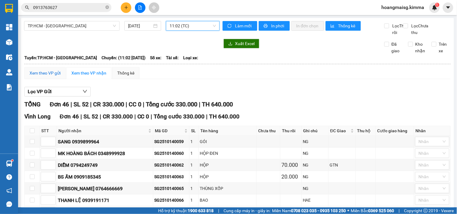
click at [40, 76] on div "Xem theo VP gửi" at bounding box center [44, 73] width 31 height 7
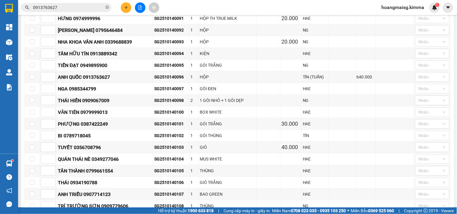
scroll to position [468, 0]
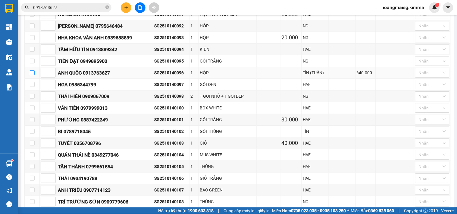
click at [32, 75] on input "checkbox" at bounding box center [32, 72] width 5 height 5
checkbox input "true"
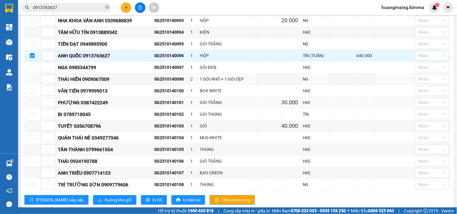
scroll to position [510, 0]
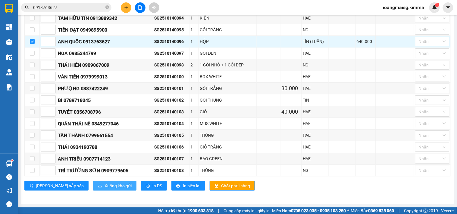
click at [104, 186] on span "Xuống kho gửi" at bounding box center [117, 186] width 27 height 7
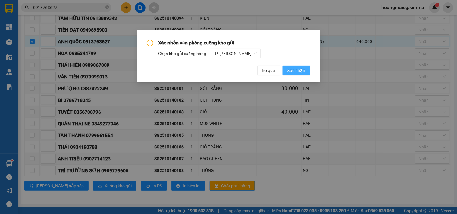
click at [287, 71] on button "Xác nhận" at bounding box center [296, 71] width 28 height 10
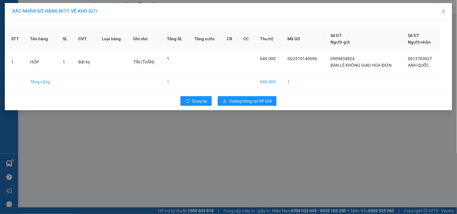
click at [246, 95] on div "Quay lại Xuống hàng tại VP Gửi" at bounding box center [228, 101] width 444 height 16
click at [246, 97] on button "Xuống hàng tại VP Gửi" at bounding box center [247, 101] width 59 height 10
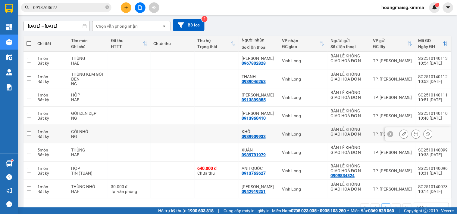
scroll to position [65, 0]
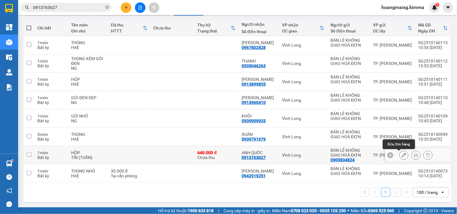
click at [399, 155] on button at bounding box center [403, 155] width 8 height 11
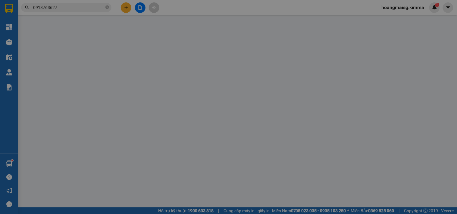
type input "0909834824"
type input "BÁN LẺ KHÔNG GIAO HOÁ ĐƠN"
type input "0913763627"
type input "ANH QUỐC"
type input "640.000"
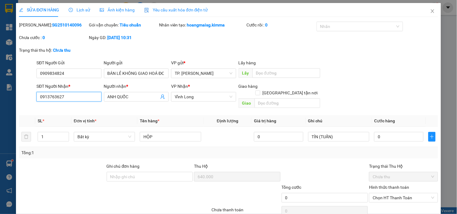
click at [85, 99] on input "0913763627" at bounding box center [68, 97] width 65 height 10
click at [82, 73] on input "0909834824" at bounding box center [68, 74] width 65 height 10
click at [84, 96] on input "0913763627" at bounding box center [68, 97] width 65 height 10
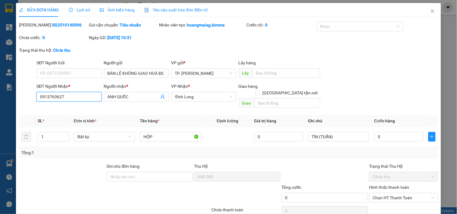
click at [84, 96] on input "0913763627" at bounding box center [68, 97] width 65 height 10
type input "0000000000"
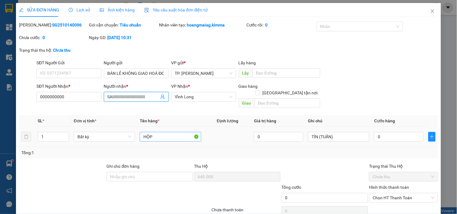
type input "SAIIIIIIIIIIIIIIIIIIIIIIIIIII"
click at [183, 132] on input "HỘP" at bounding box center [170, 137] width 61 height 10
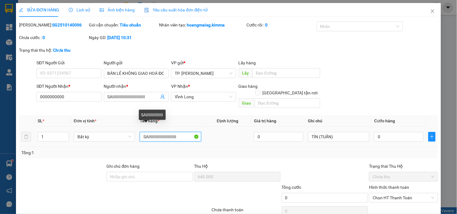
type input "SAIIIIIIIIIIIIIIIIIIIIIII"
type input "TÍN"
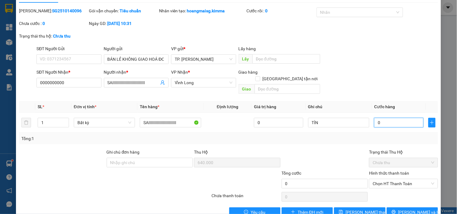
scroll to position [22, 0]
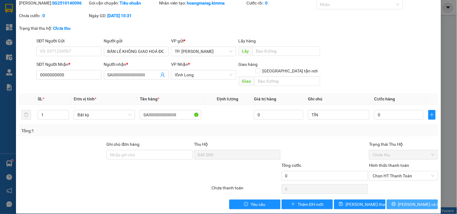
click at [411, 201] on span "[PERSON_NAME] và In" at bounding box center [419, 204] width 42 height 7
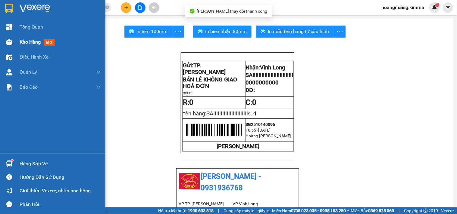
click at [8, 41] on img at bounding box center [9, 42] width 6 height 6
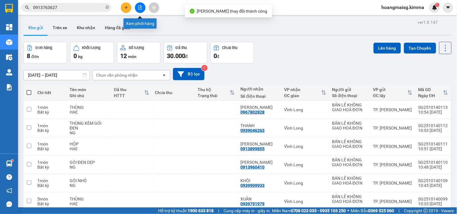
click at [122, 6] on button at bounding box center [126, 7] width 11 height 11
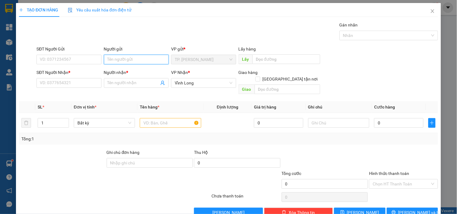
click at [119, 57] on input "Người gửi" at bounding box center [136, 60] width 65 height 10
click at [127, 63] on input "Người gửi" at bounding box center [136, 60] width 65 height 10
type input "BÁN"
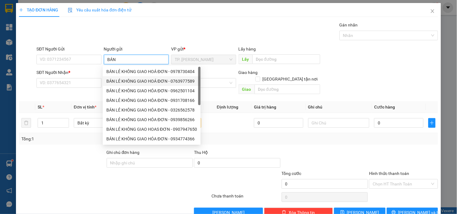
click at [129, 73] on div "BÁN LẺ KHÔNG GIAO HOÁ ĐƠN - 0978730404" at bounding box center [151, 71] width 91 height 7
type input "0978730404"
type input "BÁN LẺ KHÔNG GIAO HOÁ ĐƠN"
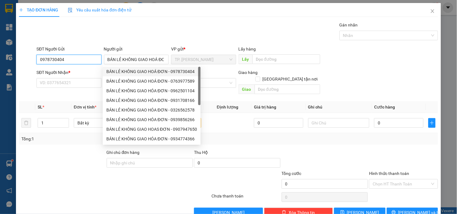
click at [94, 61] on input "0978730404" at bounding box center [68, 60] width 65 height 10
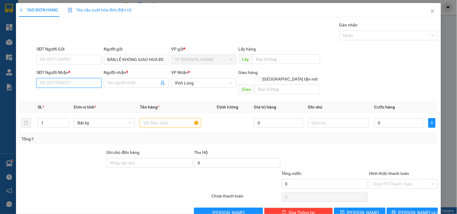
click at [85, 84] on input "SĐT Người Nhận *" at bounding box center [68, 83] width 65 height 10
click at [74, 96] on div "0913763627 - [GEOGRAPHIC_DATA]" at bounding box center [74, 95] width 68 height 7
type input "0913763627"
type input "ANH QUỐC"
type input "0913763627"
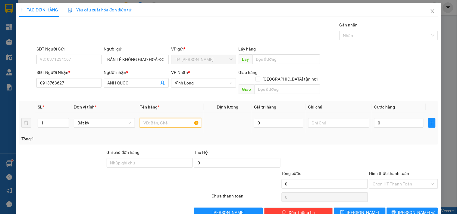
click at [166, 119] on input "text" at bounding box center [170, 123] width 61 height 10
type input "HỘP"
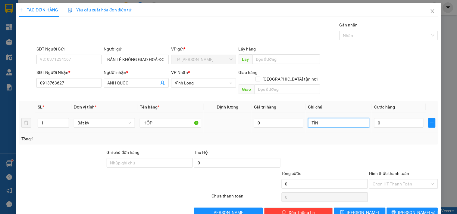
type input "TÍN"
click at [408, 209] on span "[PERSON_NAME] và In" at bounding box center [419, 212] width 42 height 7
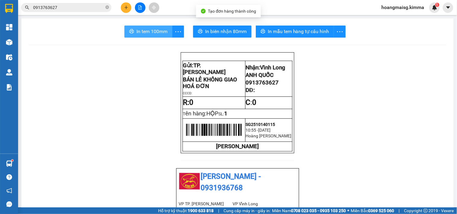
click at [155, 32] on span "In tem 100mm" at bounding box center [151, 32] width 31 height 8
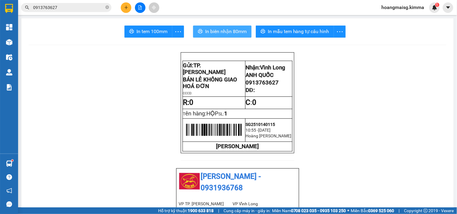
click at [226, 31] on span "In biên nhận 80mm" at bounding box center [226, 32] width 42 height 8
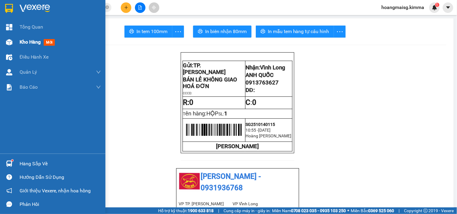
click at [17, 40] on div "Kho hàng mới" at bounding box center [52, 42] width 105 height 15
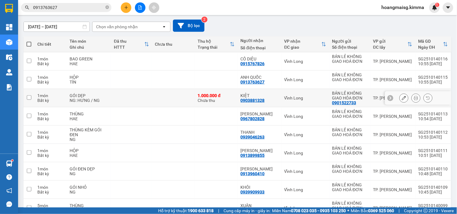
scroll to position [120, 0]
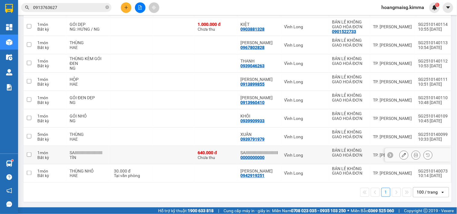
click at [401, 156] on icon at bounding box center [403, 155] width 4 height 4
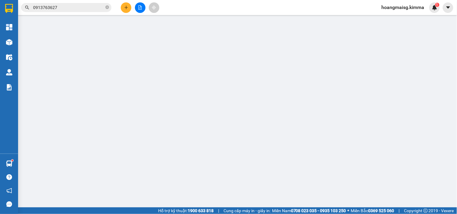
type input "BÁN LẺ KHÔNG GIAO HOÁ ĐƠN"
type input "0000000000"
type input "SAIIIIIIIIIIIIIIIIIIIIIIIIIII"
type input "640.000"
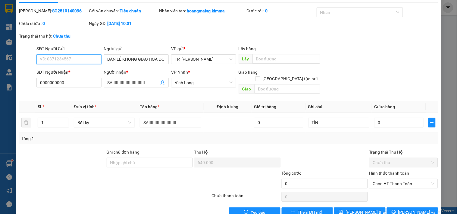
scroll to position [22, 0]
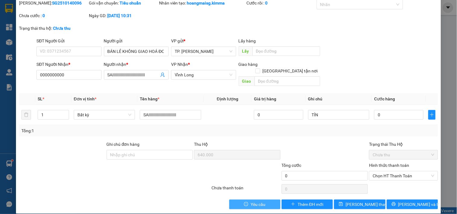
click at [245, 202] on icon "exclamation-circle" at bounding box center [246, 204] width 4 height 4
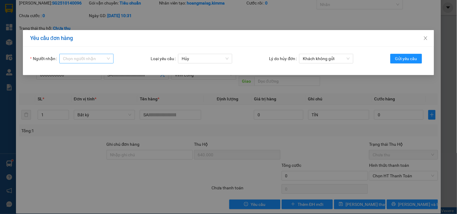
click at [101, 58] on input "Người nhận" at bounding box center [84, 58] width 43 height 9
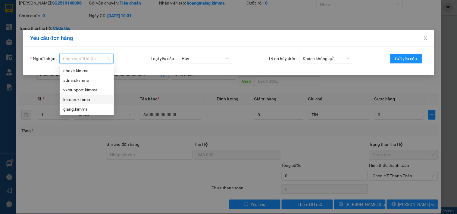
click at [78, 101] on div "ketoan.kimma" at bounding box center [86, 99] width 47 height 7
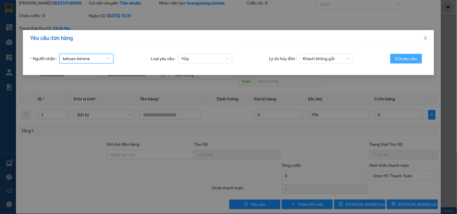
click at [396, 59] on span "Gửi yêu cầu" at bounding box center [406, 58] width 22 height 7
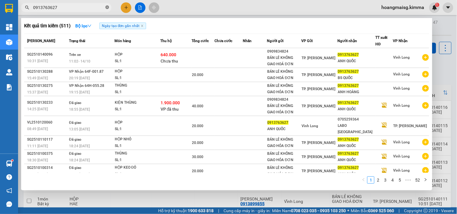
click at [106, 8] on icon "close-circle" at bounding box center [107, 7] width 4 height 4
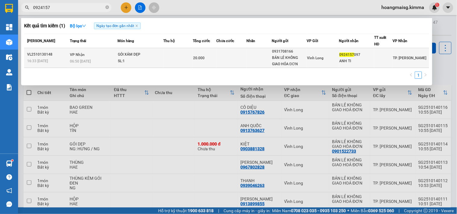
type input "0924157"
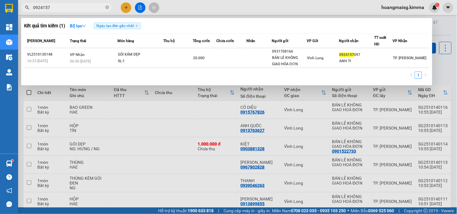
click at [235, 56] on td at bounding box center [231, 58] width 30 height 20
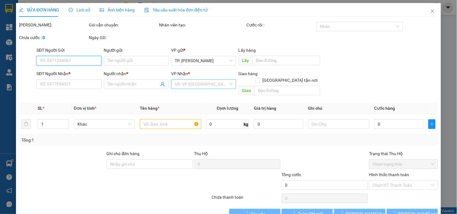
type input "0931708166"
type input "BÁN LẺ KHÔNG GIAO HÓA ĐƠN"
type input "0924157097"
type input "ANH TI"
type input "20.000"
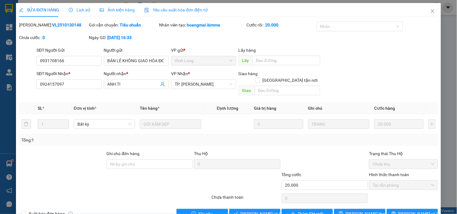
click at [76, 12] on span "Lịch sử" at bounding box center [79, 10] width 21 height 5
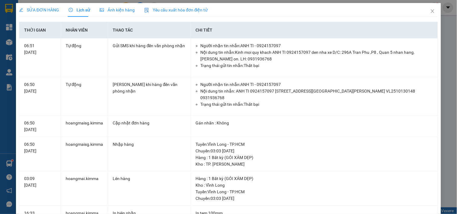
click at [45, 10] on span "SỬA ĐƠN HÀNG" at bounding box center [39, 10] width 40 height 5
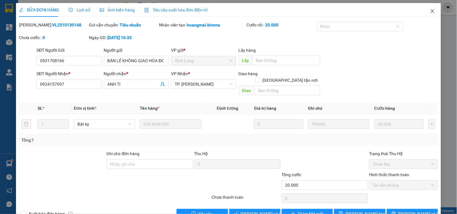
click at [430, 11] on icon "close" at bounding box center [432, 11] width 5 height 5
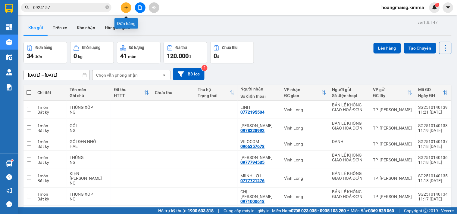
click at [122, 5] on button at bounding box center [126, 7] width 11 height 11
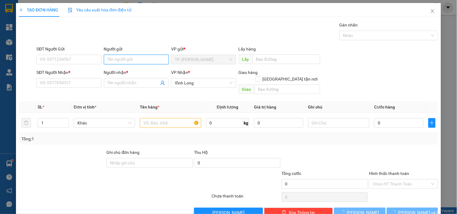
click at [138, 57] on input "Người gửi" at bounding box center [136, 60] width 65 height 10
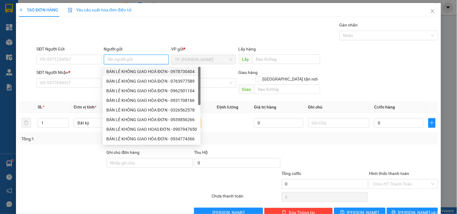
click at [135, 73] on div "BÁN LẺ KHÔNG GIAO HOÁ ĐƠN - 0978730404" at bounding box center [151, 71] width 91 height 7
type input "0978730404"
type input "BÁN LẺ KHÔNG GIAO HOÁ ĐƠN"
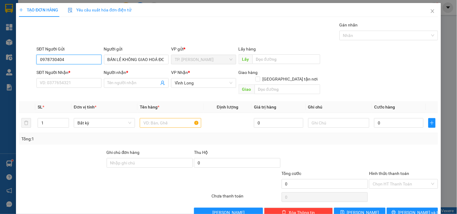
click at [91, 58] on input "0978730404" at bounding box center [68, 60] width 65 height 10
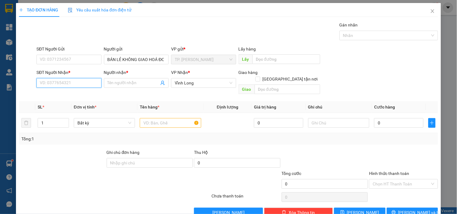
click at [82, 83] on input "SĐT Người Nhận *" at bounding box center [68, 83] width 65 height 10
click at [78, 91] on div "0949190263 - TRÂM ANH" at bounding box center [68, 95] width 64 height 10
type input "0949190263"
type input "TRÂM ANH"
type input "0949190263"
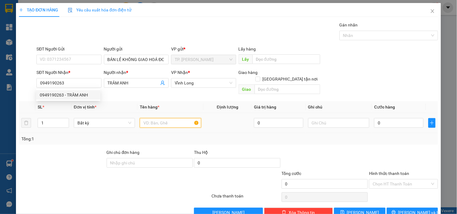
click at [160, 118] on input "text" at bounding box center [170, 123] width 61 height 10
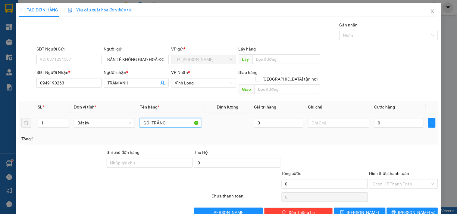
type input "GÓI TRẮNG"
type input "TÍN"
click at [411, 209] on span "[PERSON_NAME] và In" at bounding box center [419, 212] width 42 height 7
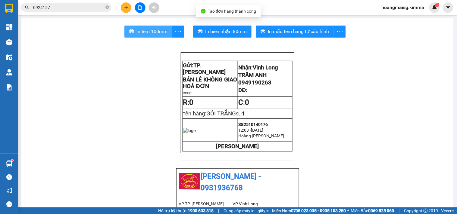
click at [151, 27] on button "In tem 100mm" at bounding box center [148, 32] width 48 height 12
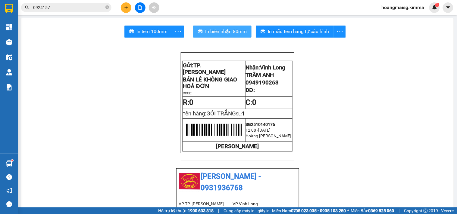
click at [211, 32] on span "In biên nhận 80mm" at bounding box center [226, 32] width 42 height 8
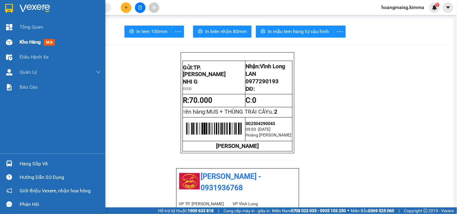
click at [15, 44] on div "Kho hàng mới" at bounding box center [52, 42] width 105 height 15
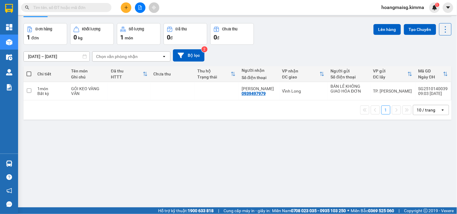
scroll to position [28, 0]
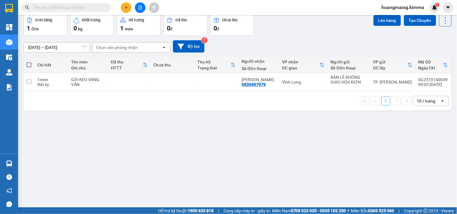
click at [426, 98] on div "10 / trang" at bounding box center [426, 101] width 27 height 10
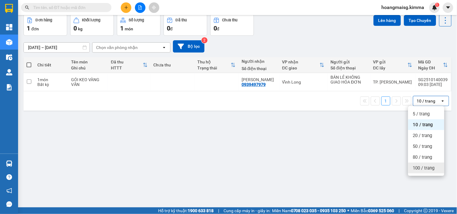
click at [417, 167] on span "100 / trang" at bounding box center [424, 168] width 22 height 6
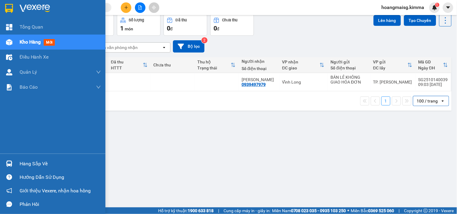
click at [12, 42] on img at bounding box center [9, 42] width 6 height 6
